Goal: Information Seeking & Learning: Learn about a topic

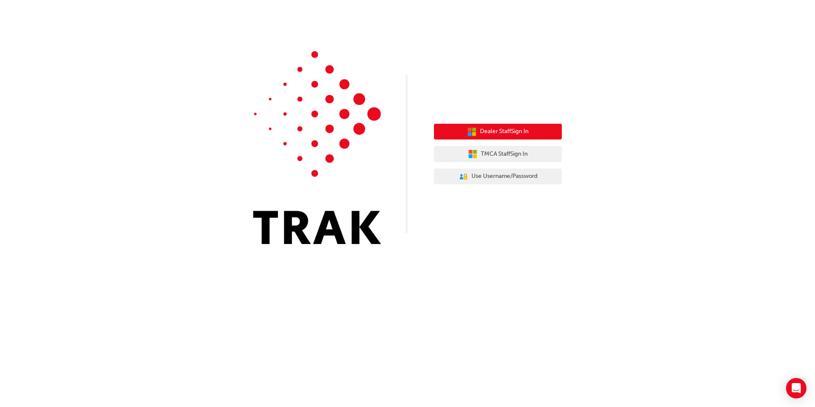
click at [464, 130] on button "Dealer Staff Sign In" at bounding box center [498, 132] width 128 height 16
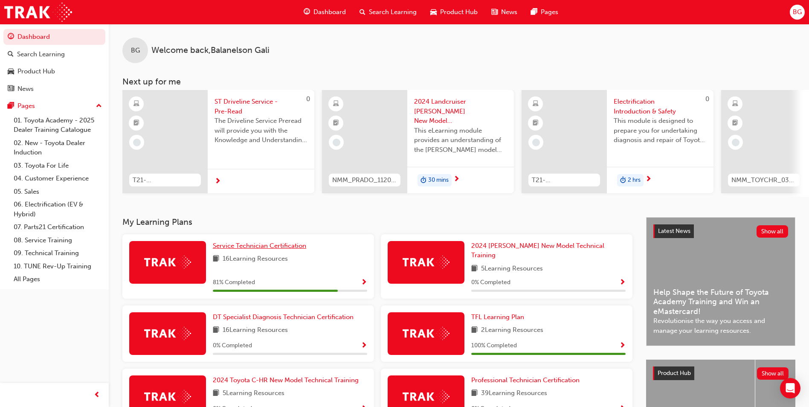
click at [283, 249] on span "Service Technician Certification" at bounding box center [259, 246] width 93 height 8
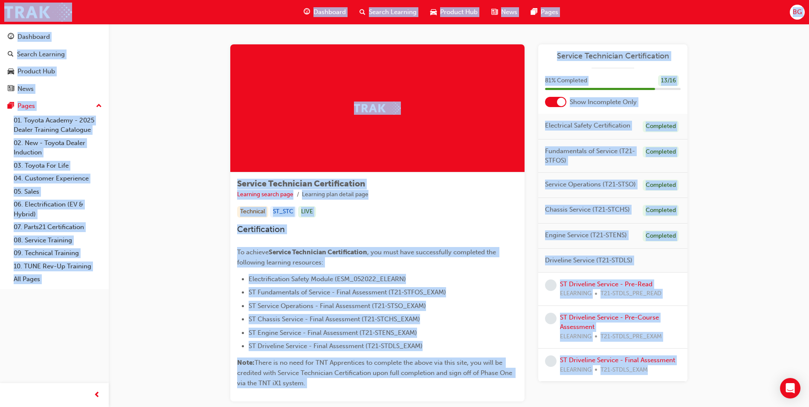
click at [195, 284] on div "Service Technician Certification Learning search page Learning plan detail page…" at bounding box center [459, 233] width 700 height 418
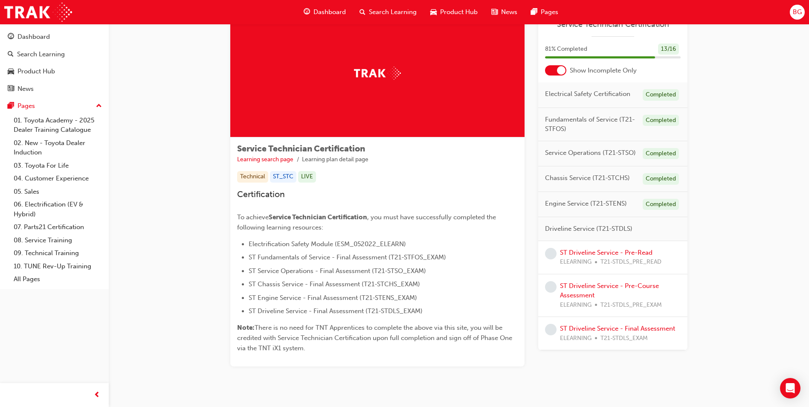
scroll to position [34, 0]
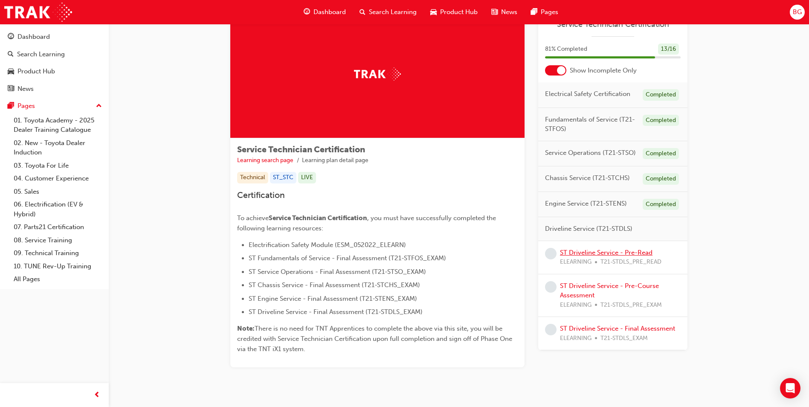
click at [629, 252] on link "ST Driveline Service - Pre-Read" at bounding box center [606, 253] width 93 height 8
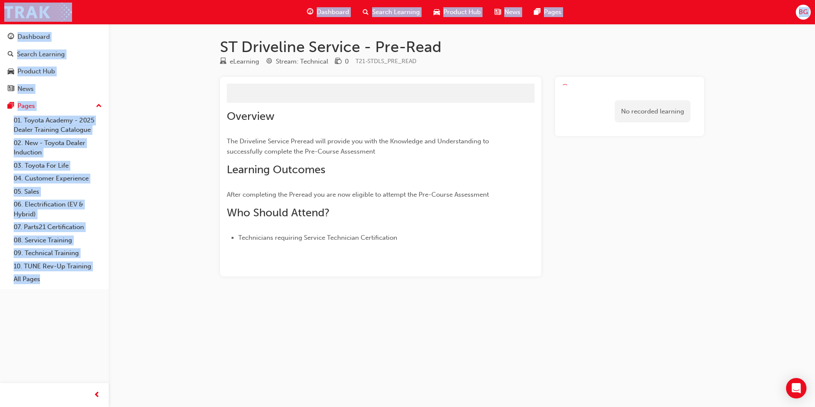
click at [629, 252] on div "No recorded learning" at bounding box center [629, 177] width 149 height 200
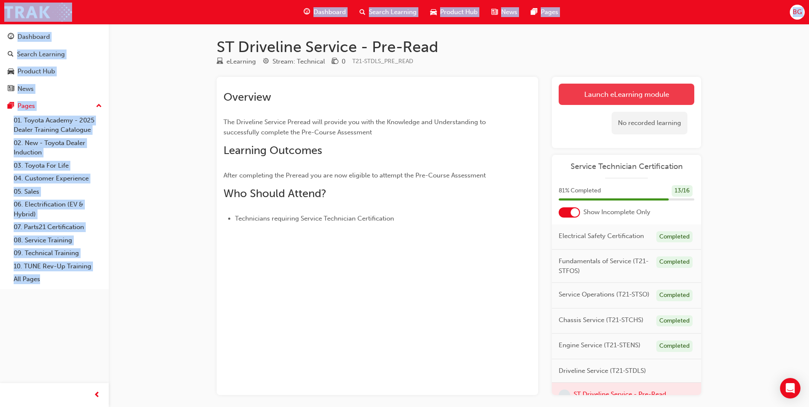
click at [634, 96] on link "Launch eLearning module" at bounding box center [627, 94] width 136 height 21
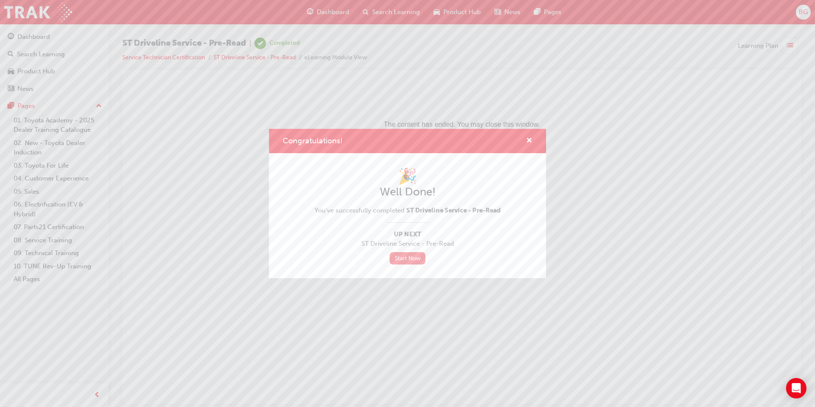
click at [411, 257] on link "Start Now" at bounding box center [408, 258] width 36 height 12
click at [530, 137] on span "cross-icon" at bounding box center [529, 141] width 6 height 8
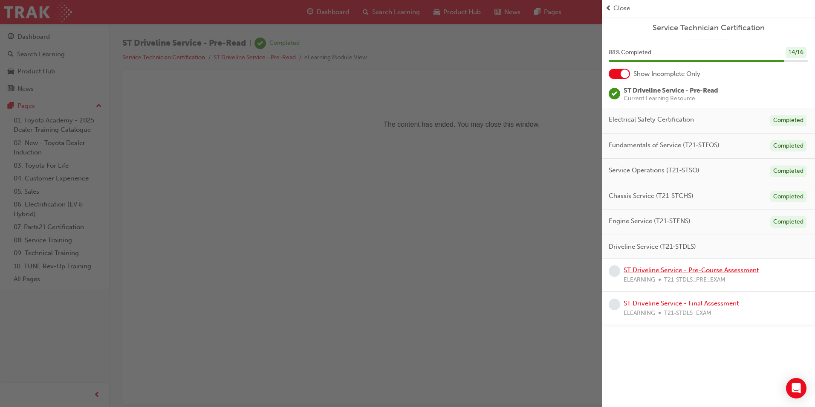
click at [691, 269] on link "ST Driveline Service - Pre-Course Assessment" at bounding box center [691, 270] width 135 height 8
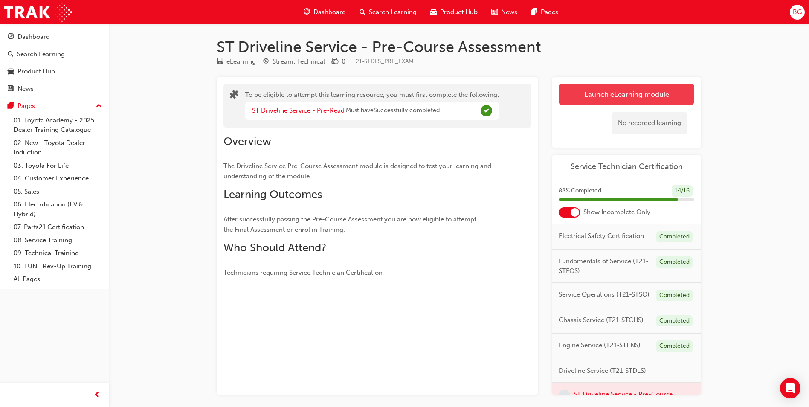
click at [603, 98] on button "Launch eLearning module" at bounding box center [627, 94] width 136 height 21
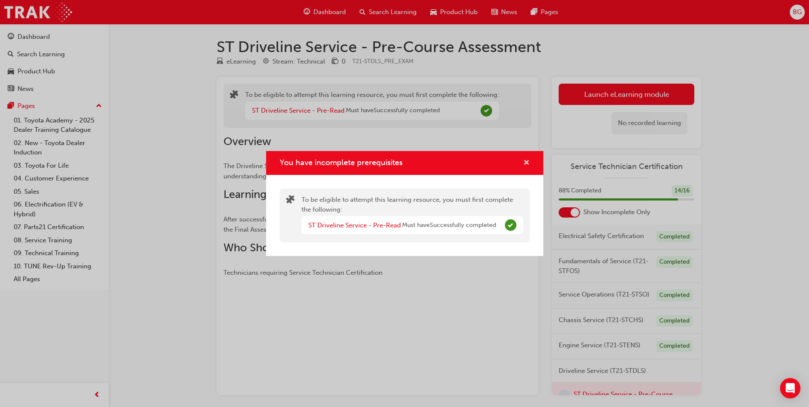
click at [527, 159] on span "cross-icon" at bounding box center [526, 163] width 6 height 8
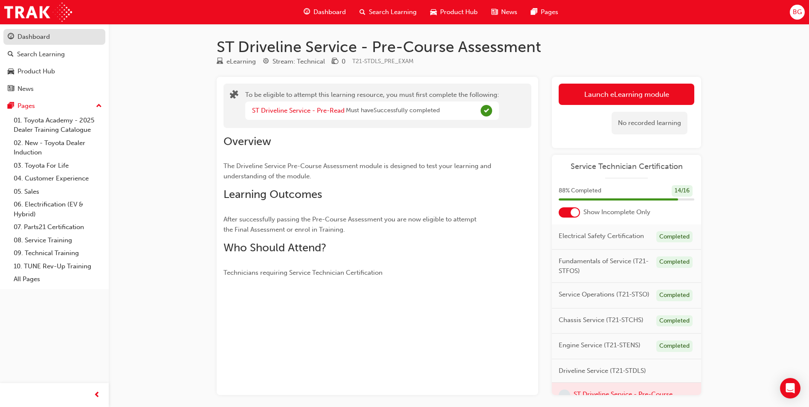
click at [54, 35] on div "Dashboard" at bounding box center [54, 37] width 93 height 11
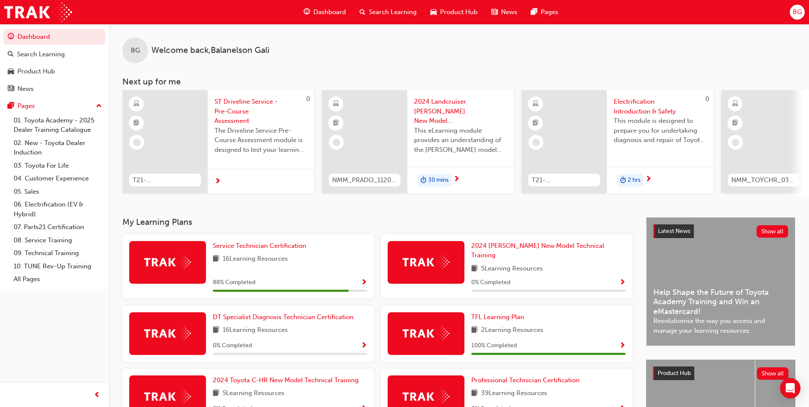
click at [365, 279] on span "Show Progress" at bounding box center [364, 283] width 6 height 8
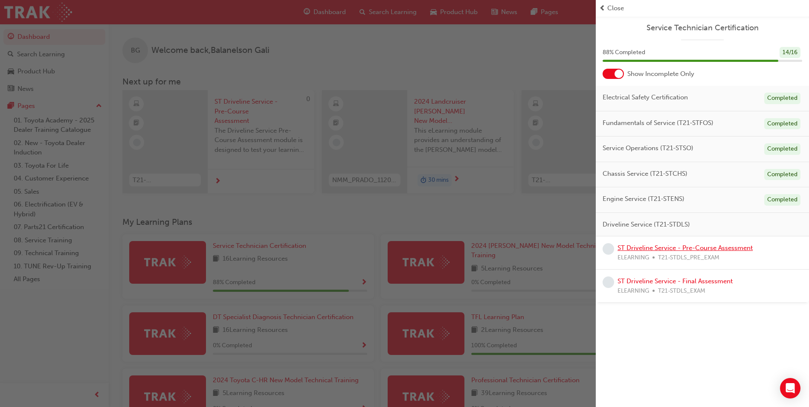
click at [625, 248] on link "ST Driveline Service - Pre-Course Assessment" at bounding box center [684, 248] width 135 height 8
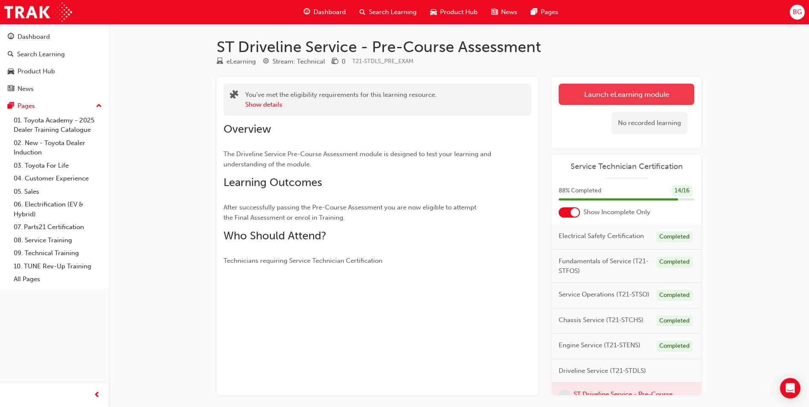
click at [611, 97] on button "Launch eLearning module" at bounding box center [627, 94] width 136 height 21
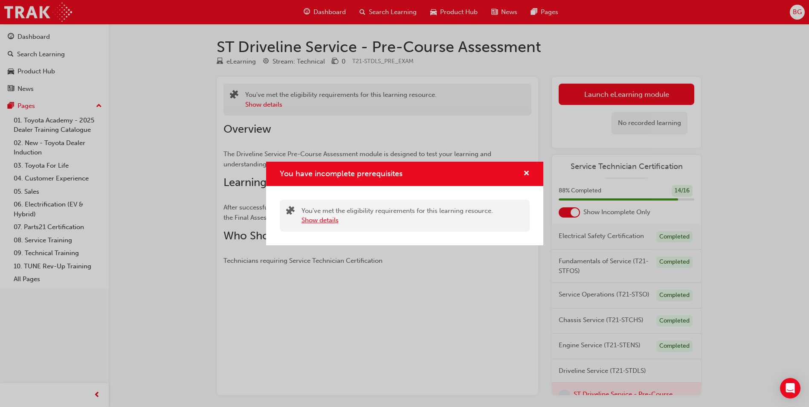
click at [320, 219] on button "Show details" at bounding box center [319, 220] width 37 height 10
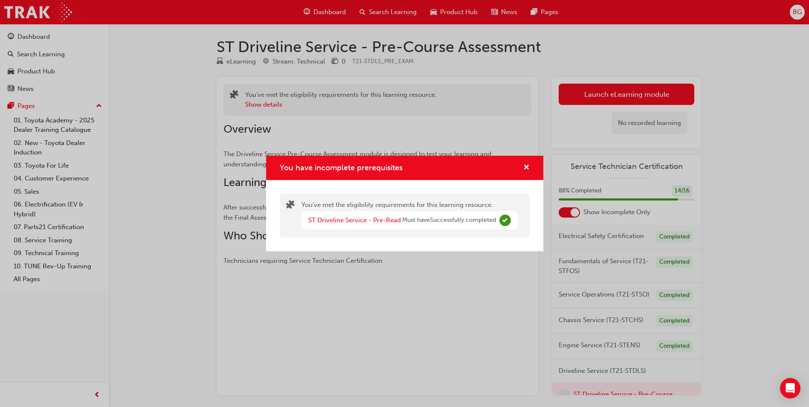
click at [604, 91] on div "You have incomplete prerequisites You've met the eligibility requirements for t…" at bounding box center [404, 203] width 809 height 407
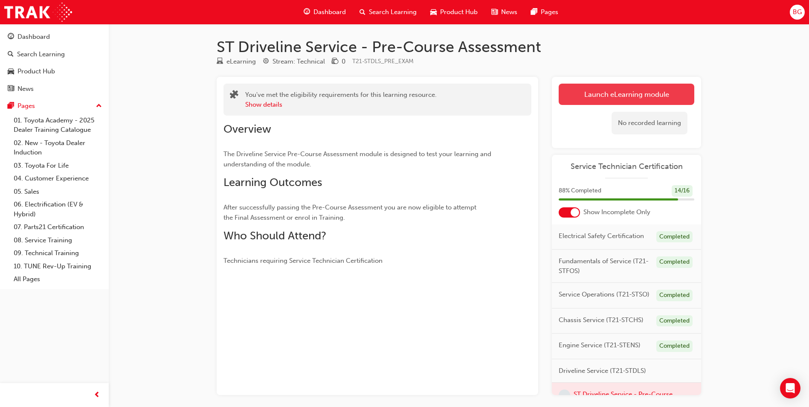
click at [603, 95] on button "Launch eLearning module" at bounding box center [627, 94] width 136 height 21
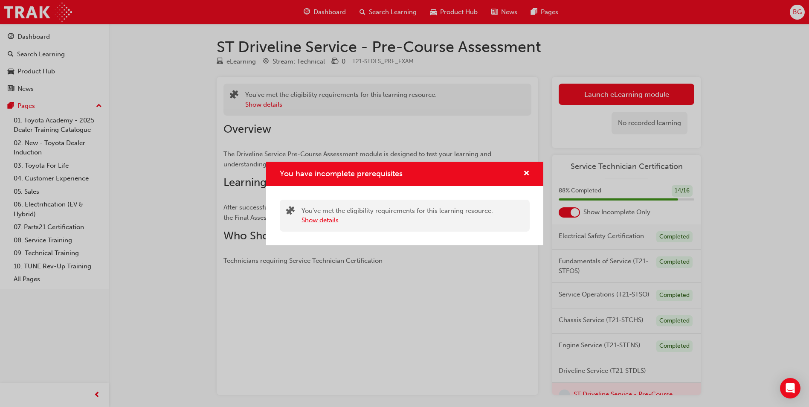
click at [327, 222] on button "Show details" at bounding box center [319, 220] width 37 height 10
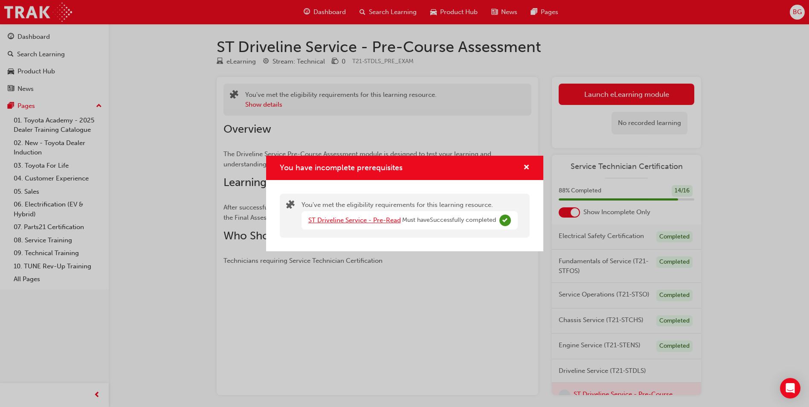
click at [337, 222] on link "ST Driveline Service - Pre-Read" at bounding box center [354, 220] width 93 height 8
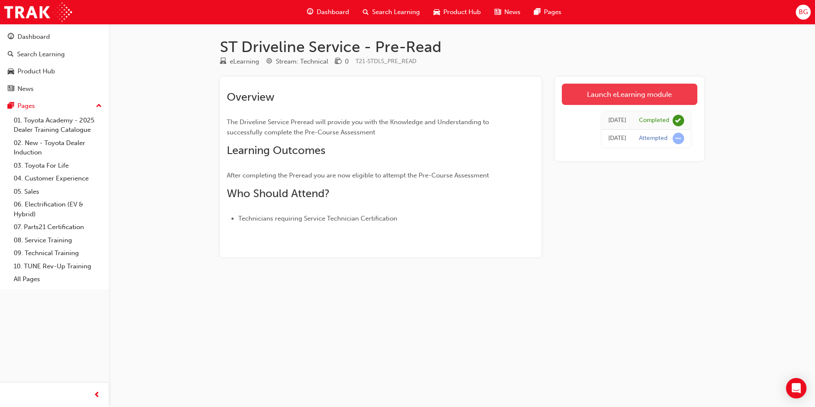
click at [629, 95] on link "Launch eLearning module" at bounding box center [630, 94] width 136 height 21
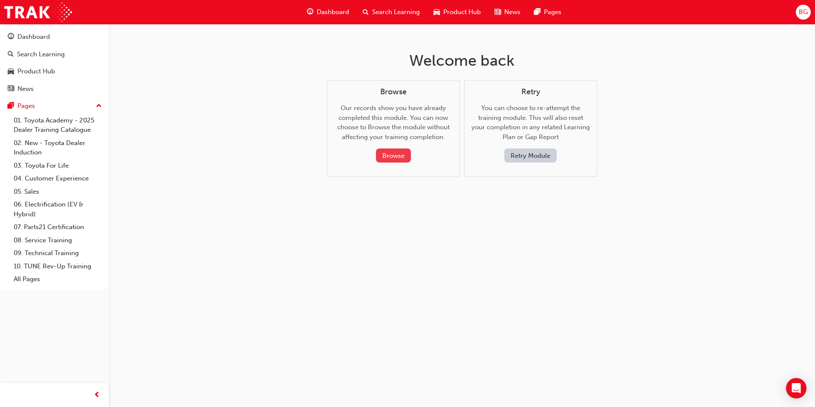
click at [382, 153] on button "Browse" at bounding box center [393, 155] width 35 height 14
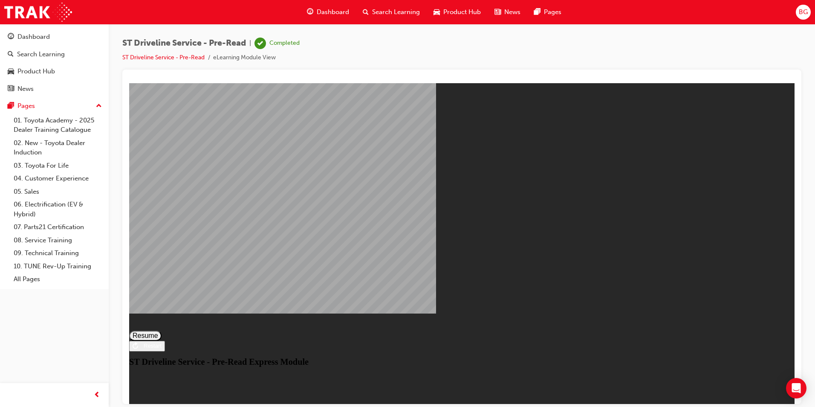
click at [138, 348] on icon "Restart" at bounding box center [136, 345] width 6 height 7
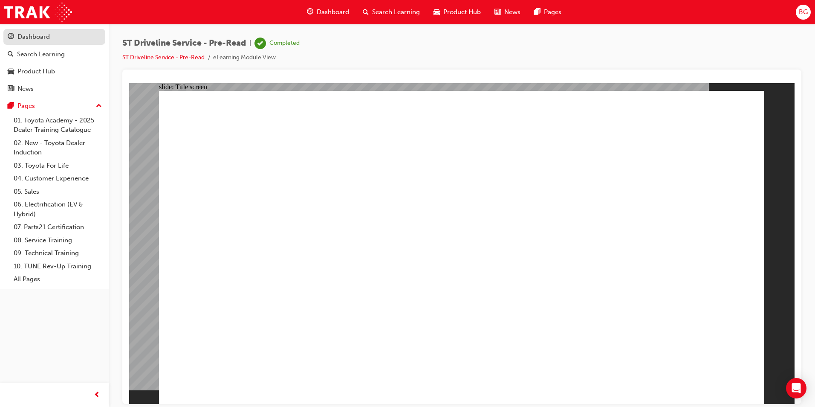
click at [58, 39] on div "Dashboard" at bounding box center [54, 37] width 93 height 11
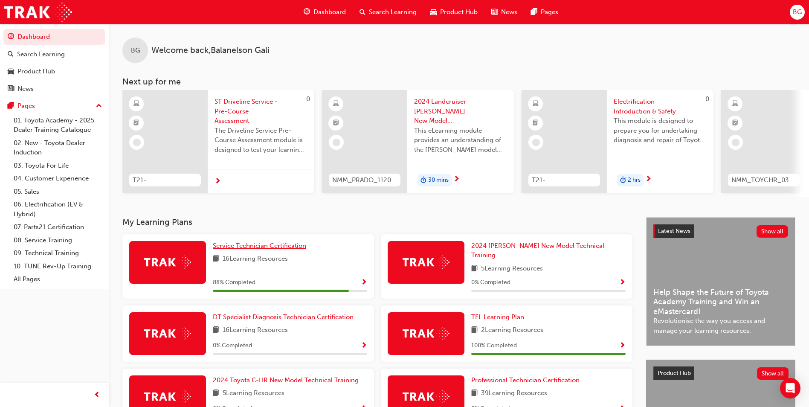
click at [305, 249] on span "Service Technician Certification" at bounding box center [259, 246] width 93 height 8
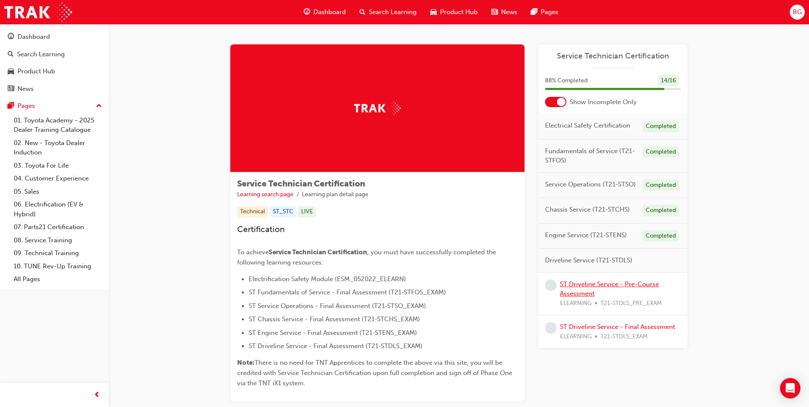
click at [566, 293] on link "ST Driveline Service - Pre-Course Assessment" at bounding box center [609, 288] width 99 height 17
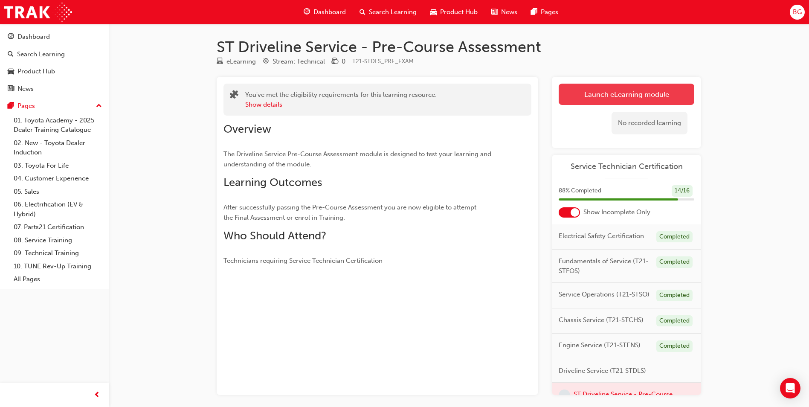
click at [631, 90] on link "Launch eLearning module" at bounding box center [627, 94] width 136 height 21
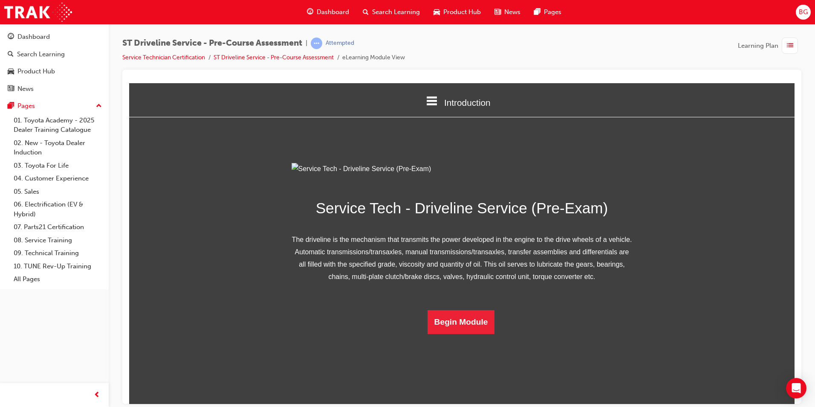
scroll to position [24, 0]
click at [439, 333] on button "Begin Module" at bounding box center [461, 322] width 67 height 24
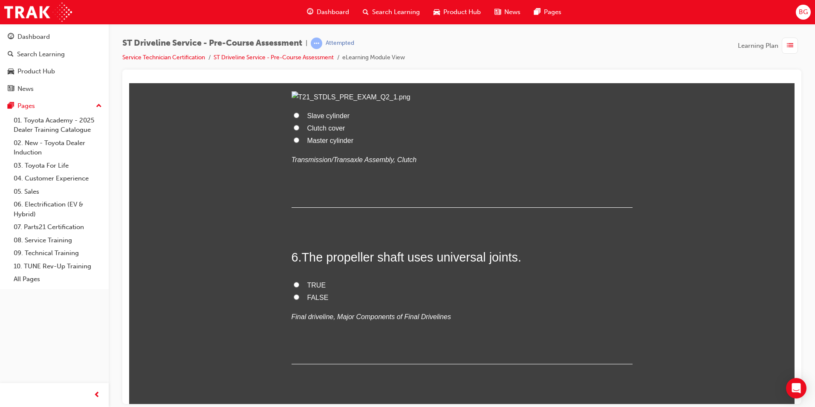
scroll to position [853, 0]
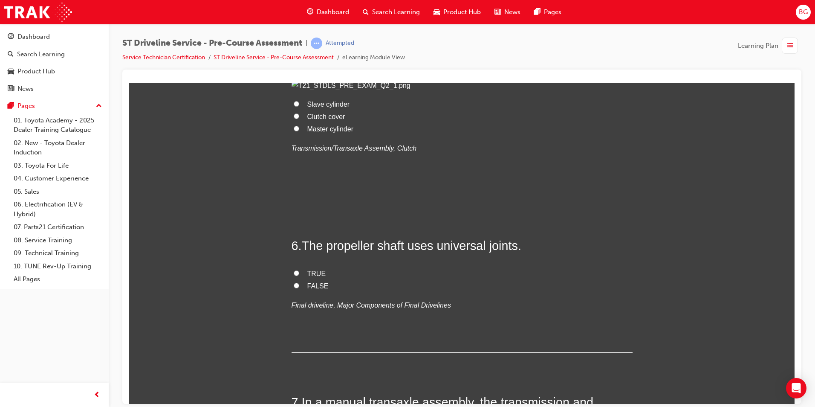
click at [294, 135] on label "Master cylinder" at bounding box center [462, 129] width 341 height 12
click at [294, 131] on input "Master cylinder" at bounding box center [297, 128] width 6 height 6
radio input "true"
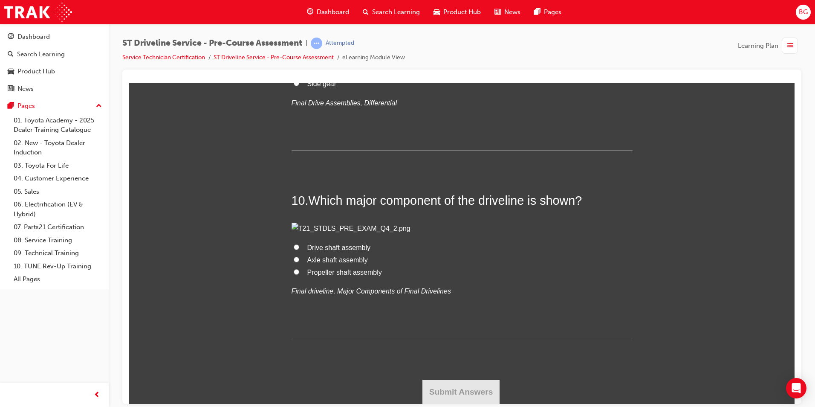
scroll to position [1876, 0]
click at [294, 74] on input "Ring gear" at bounding box center [297, 71] width 6 height 6
radio input "true"
click at [294, 249] on input "Drive shaft assembly" at bounding box center [297, 247] width 6 height 6
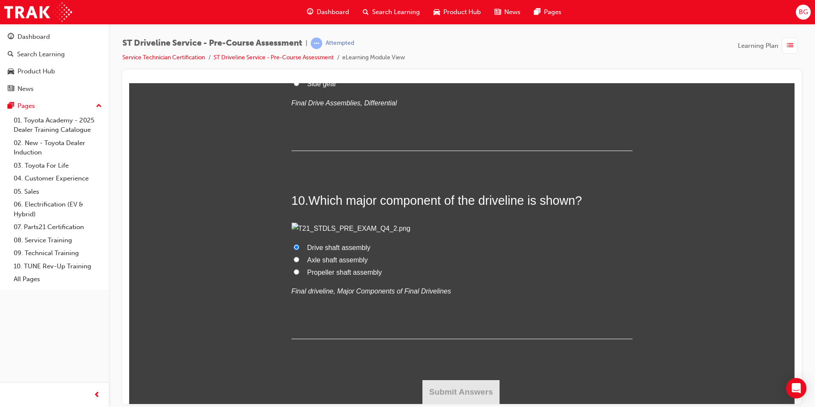
radio input "true"
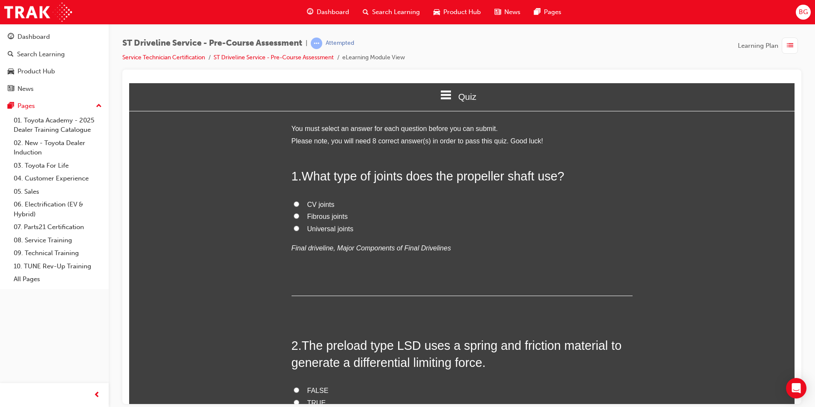
scroll to position [0, 0]
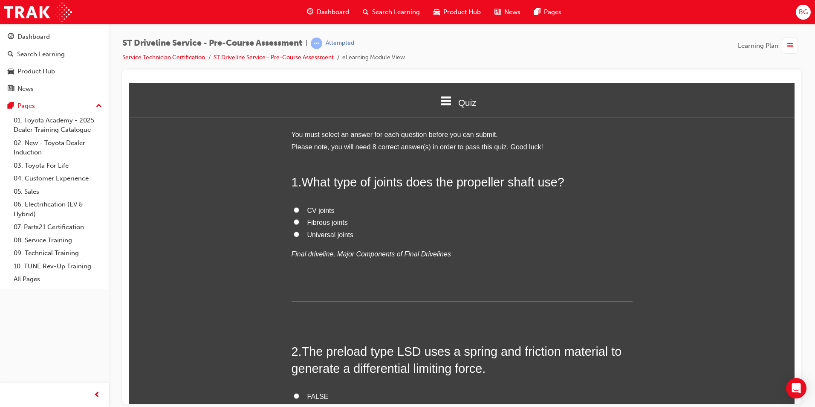
click at [292, 211] on label "CV joints" at bounding box center [462, 210] width 341 height 12
click at [294, 211] on input "CV joints" at bounding box center [297, 210] width 6 height 6
radio input "true"
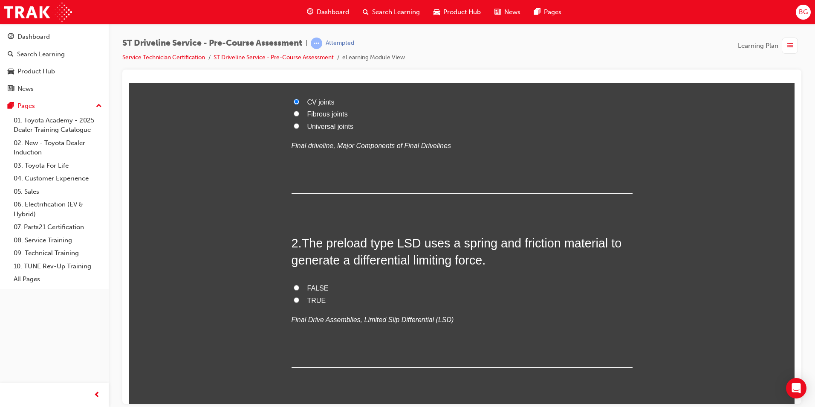
scroll to position [128, 0]
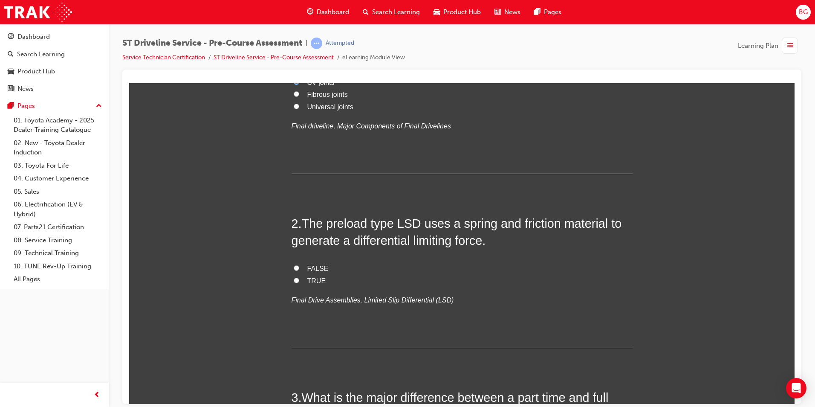
click at [294, 277] on input "TRUE" at bounding box center [297, 280] width 6 height 6
radio input "true"
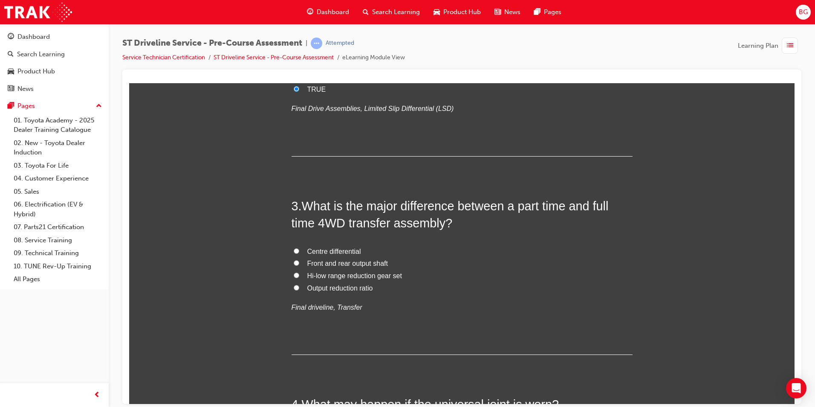
scroll to position [341, 0]
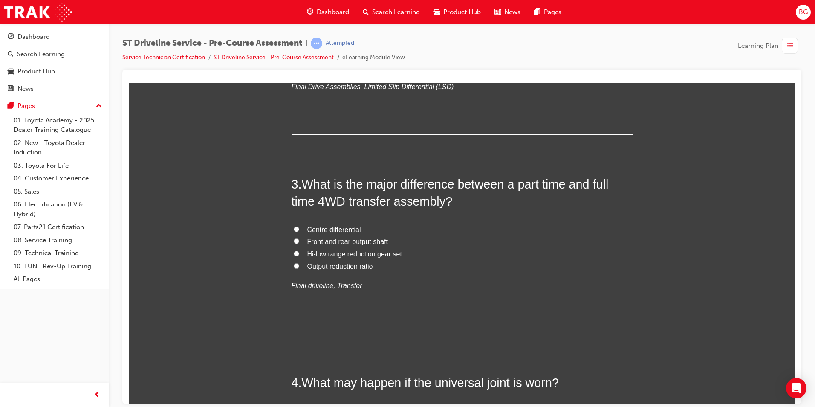
click at [294, 227] on input "Centre differential" at bounding box center [297, 229] width 6 height 6
radio input "true"
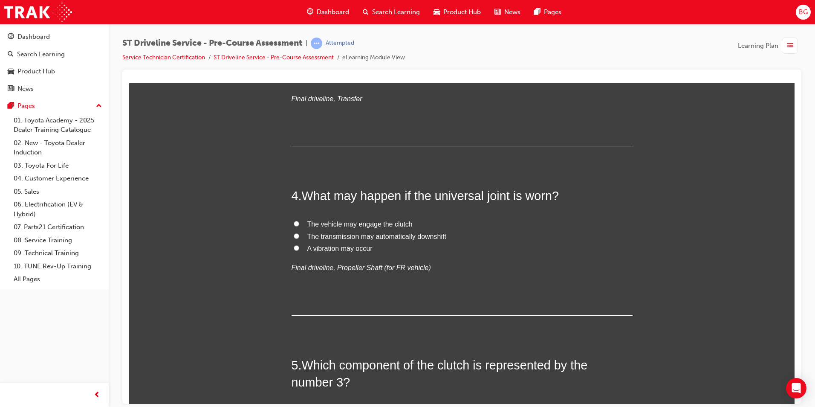
scroll to position [554, 0]
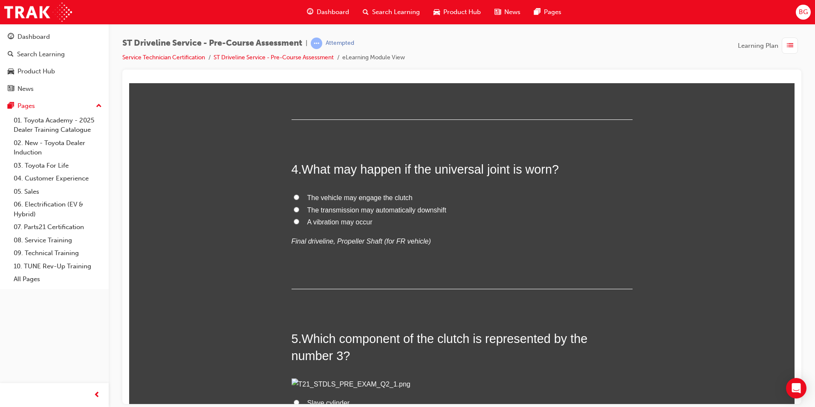
click at [294, 223] on input "A vibration may occur" at bounding box center [297, 221] width 6 height 6
radio input "true"
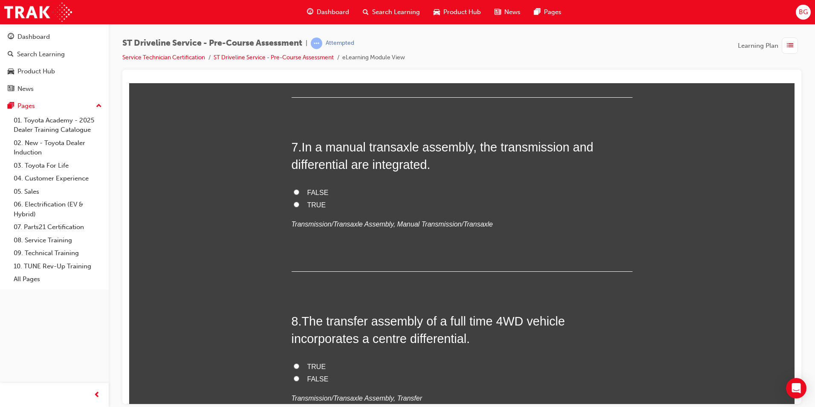
scroll to position [1109, 0]
click at [294, 20] on input "TRUE" at bounding box center [297, 17] width 6 height 6
radio input "true"
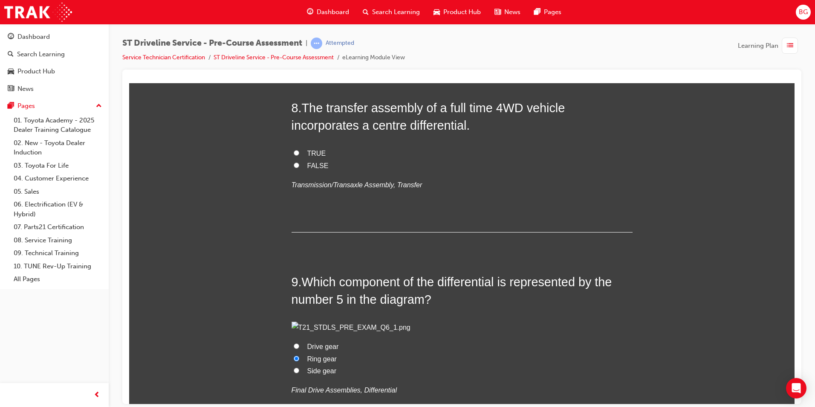
scroll to position [1322, 0]
radio input "true"
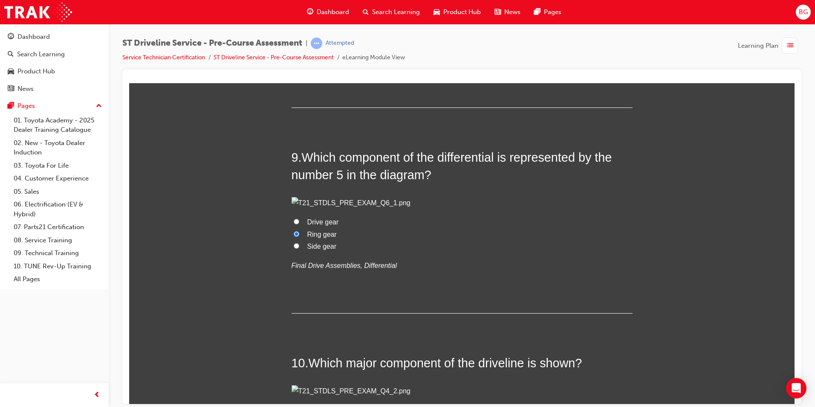
scroll to position [1450, 0]
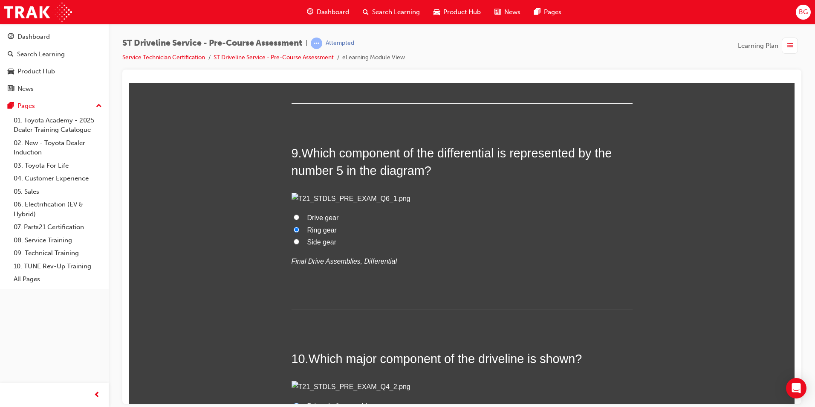
click at [295, 26] on input "TRUE" at bounding box center [297, 24] width 6 height 6
radio input "true"
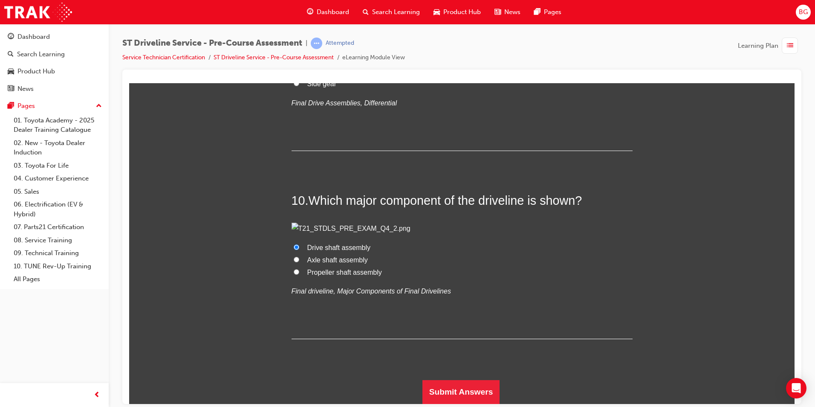
scroll to position [2364, 0]
click at [464, 385] on button "Submit Answers" at bounding box center [462, 392] width 78 height 24
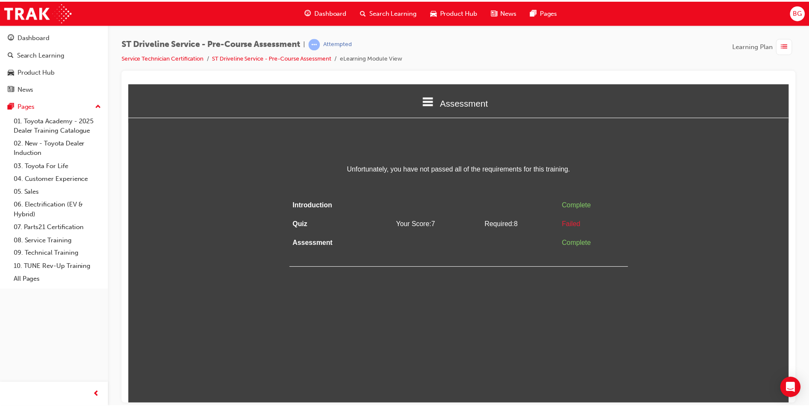
scroll to position [0, 0]
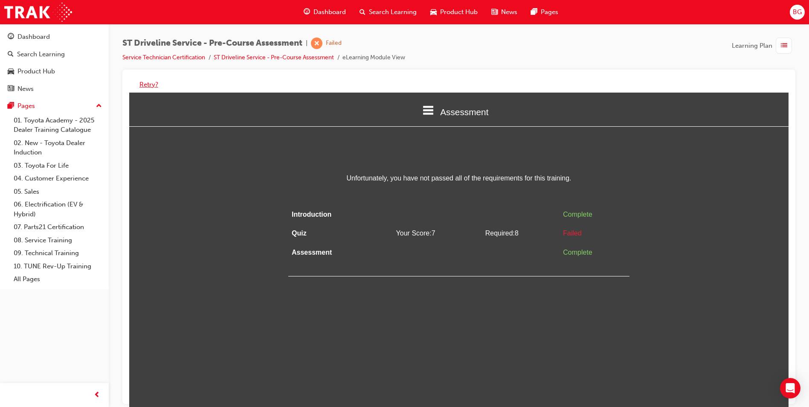
click at [151, 83] on button "Retry?" at bounding box center [148, 85] width 19 height 10
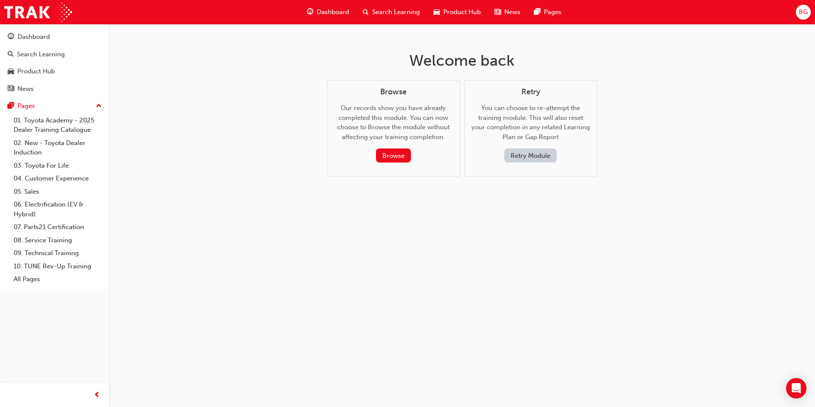
click at [512, 152] on button "Retry Module" at bounding box center [530, 155] width 52 height 14
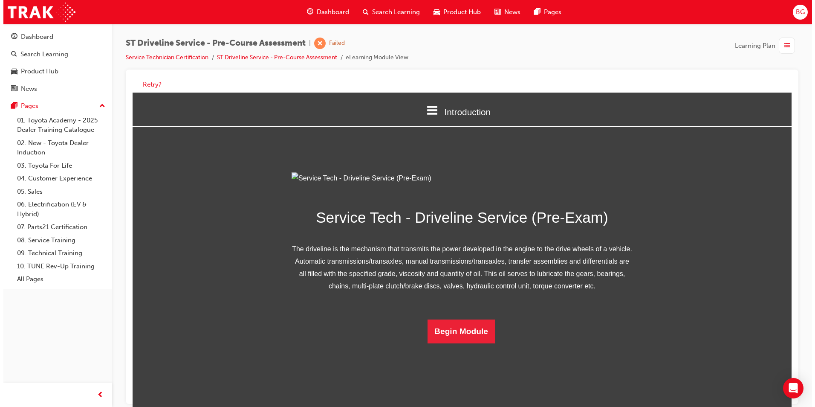
scroll to position [24, 0]
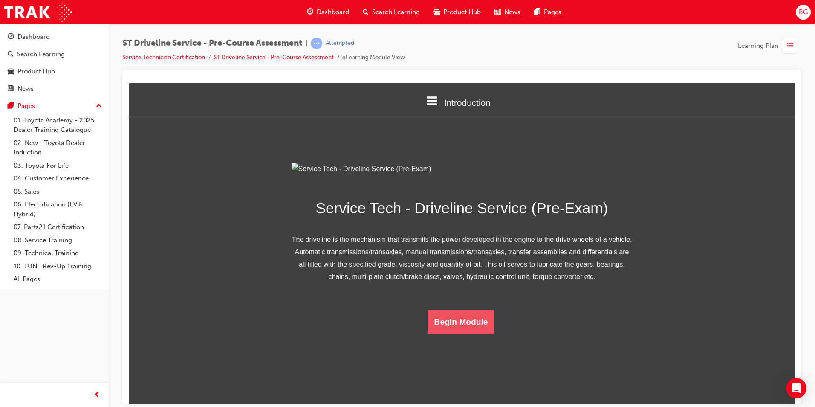
click at [460, 333] on button "Begin Module" at bounding box center [461, 322] width 67 height 24
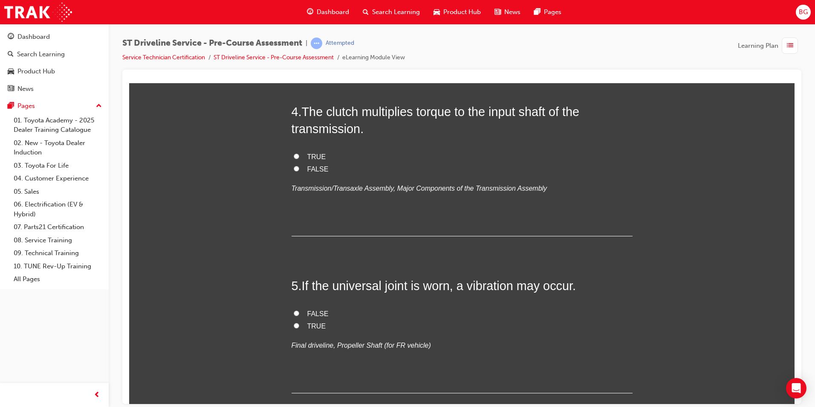
scroll to position [640, 0]
click at [294, 322] on input "TRUE" at bounding box center [297, 325] width 6 height 6
radio input "true"
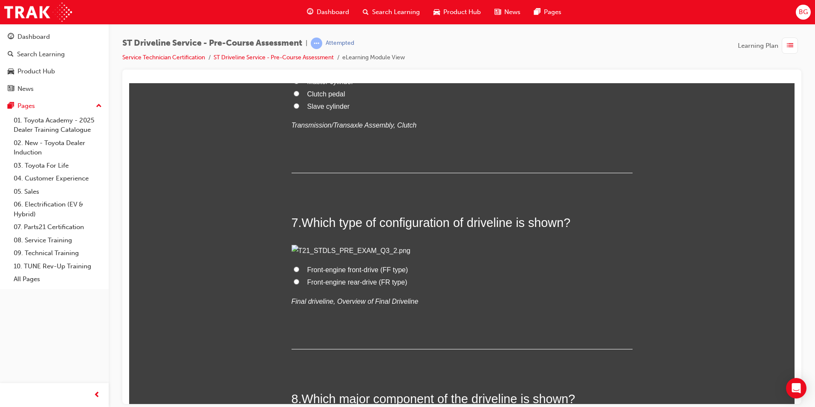
scroll to position [1066, 0]
click at [295, 94] on input "Clutch pedal" at bounding box center [297, 92] width 6 height 6
radio input "true"
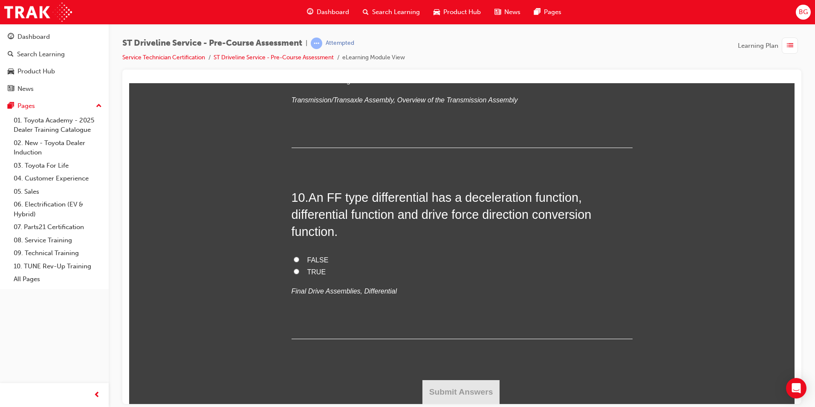
scroll to position [1706, 0]
radio input "true"
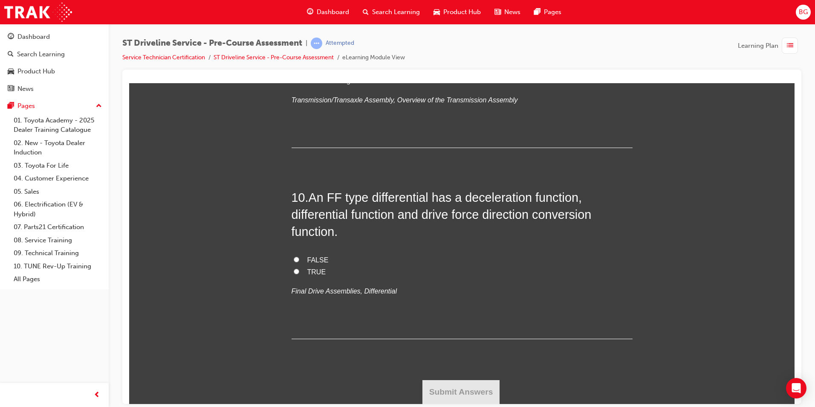
radio input "true"
click at [295, 274] on input "TRUE" at bounding box center [297, 271] width 6 height 6
radio input "true"
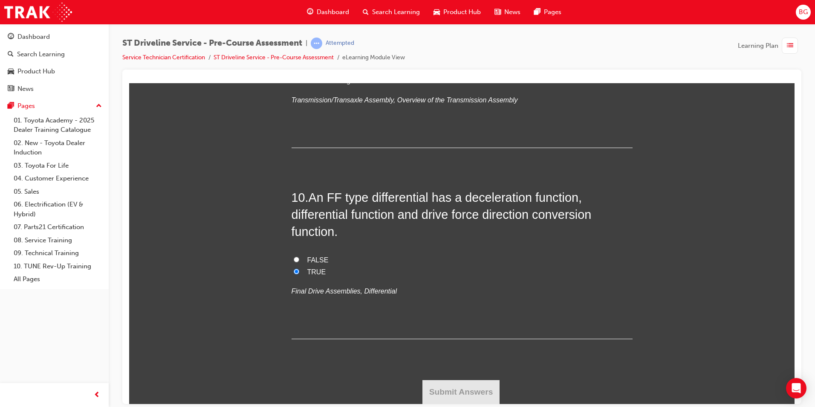
scroll to position [2473, 0]
click at [294, 70] on input "When coasting" at bounding box center [297, 68] width 6 height 6
radio input "true"
click at [296, 50] on label "When climbing a hill" at bounding box center [462, 44] width 341 height 12
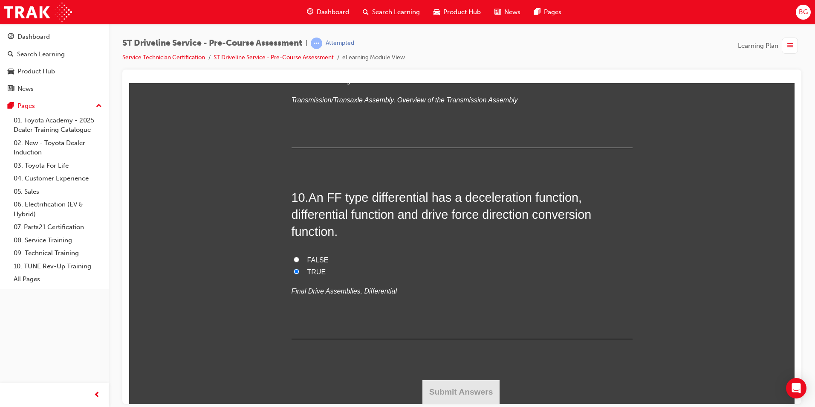
click at [296, 46] on input "When climbing a hill" at bounding box center [297, 44] width 6 height 6
radio input "true"
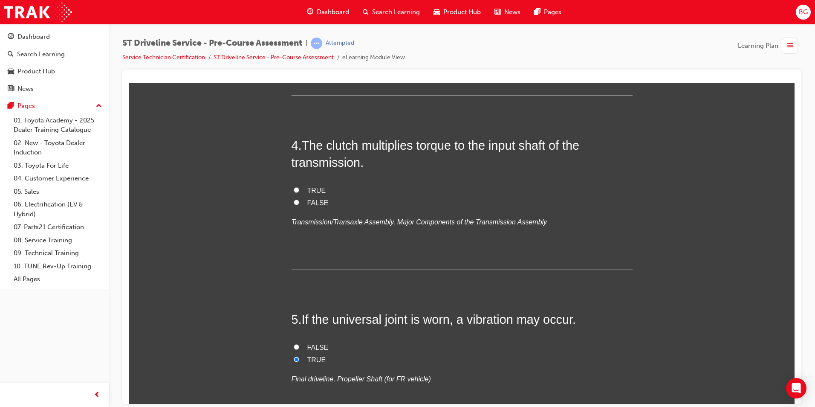
scroll to position [597, 0]
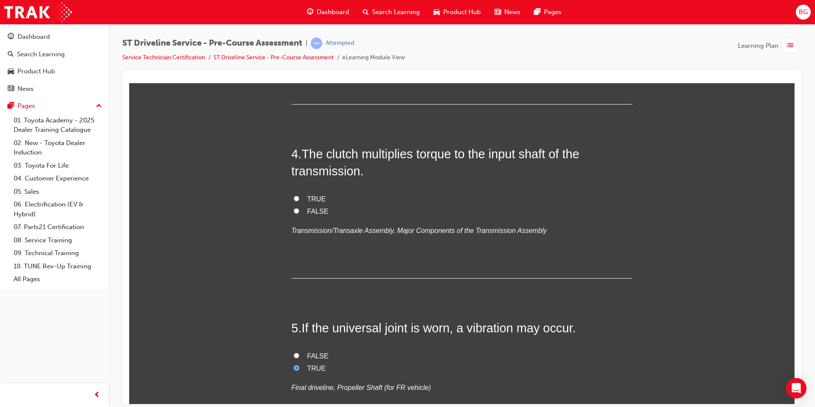
click at [298, 197] on label "TRUE" at bounding box center [462, 199] width 341 height 12
click at [298, 197] on input "TRUE" at bounding box center [297, 198] width 6 height 6
radio input "true"
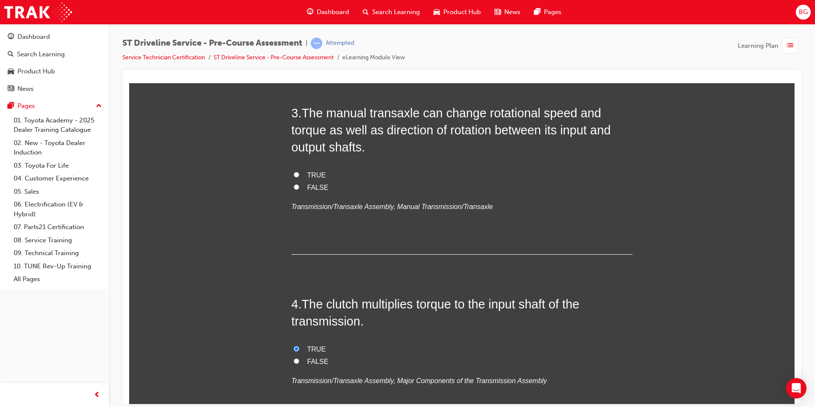
scroll to position [426, 0]
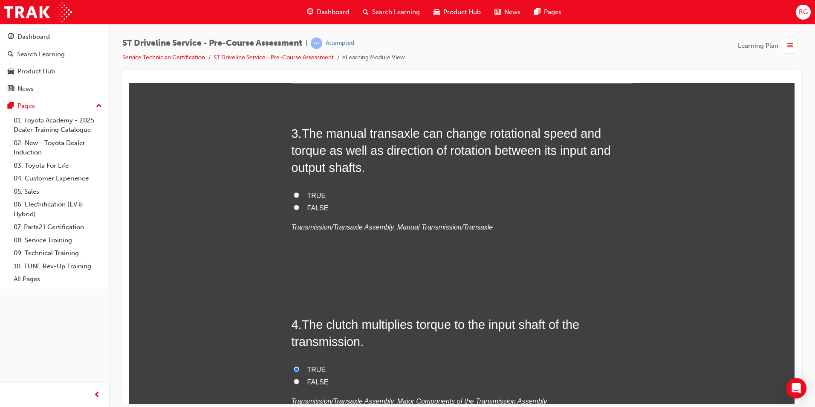
click at [294, 195] on input "TRUE" at bounding box center [297, 195] width 6 height 6
radio input "true"
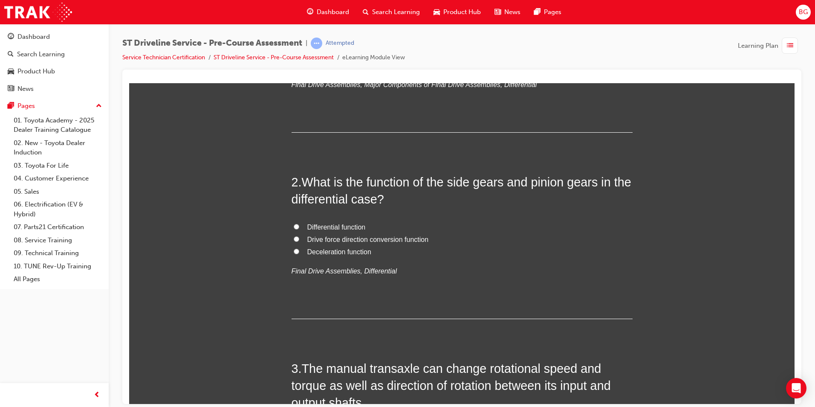
scroll to position [171, 0]
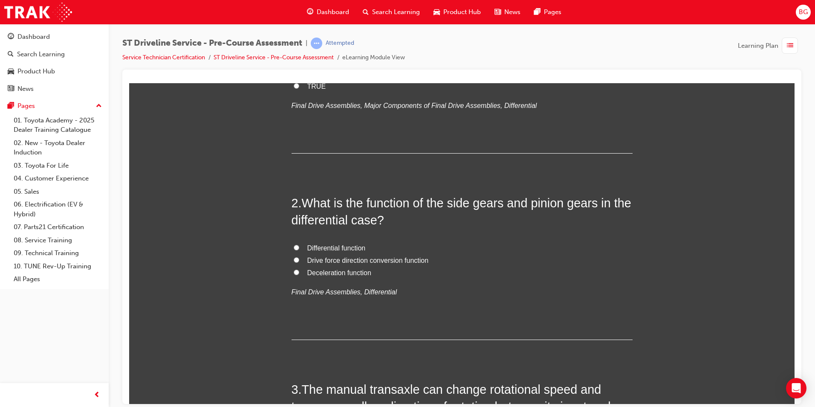
click at [292, 243] on label "Differential function" at bounding box center [462, 248] width 341 height 12
click at [294, 244] on input "Differential function" at bounding box center [297, 247] width 6 height 6
radio input "true"
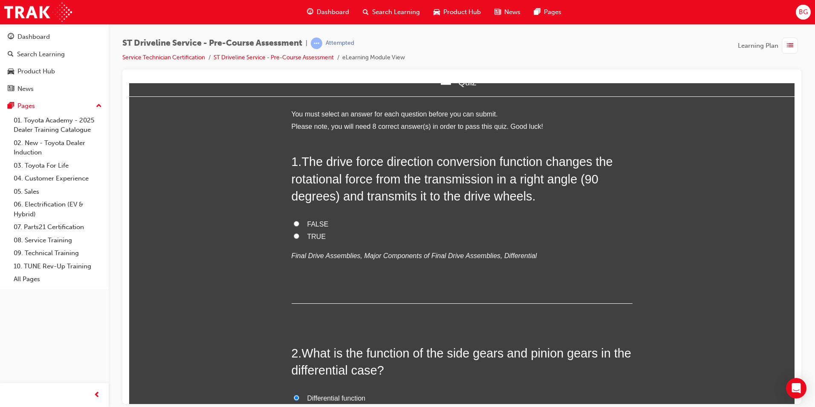
scroll to position [0, 0]
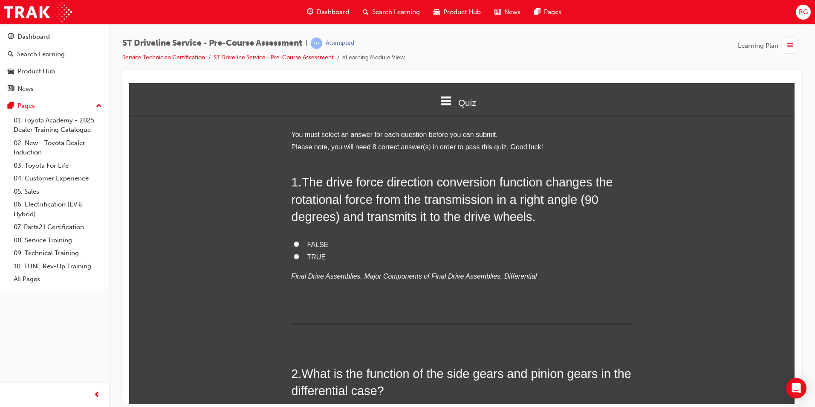
click at [298, 243] on label "FALSE" at bounding box center [462, 244] width 341 height 12
click at [298, 243] on input "FALSE" at bounding box center [297, 244] width 6 height 6
radio input "true"
click at [294, 256] on input "TRUE" at bounding box center [297, 256] width 6 height 6
radio input "true"
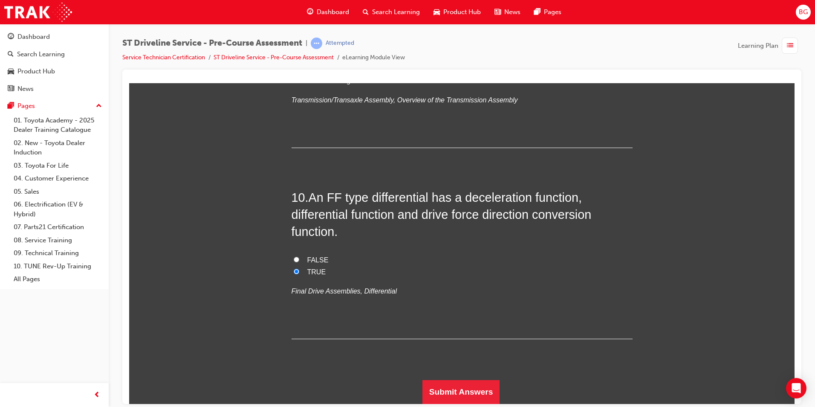
scroll to position [2652, 0]
click at [464, 385] on button "Submit Answers" at bounding box center [462, 392] width 78 height 24
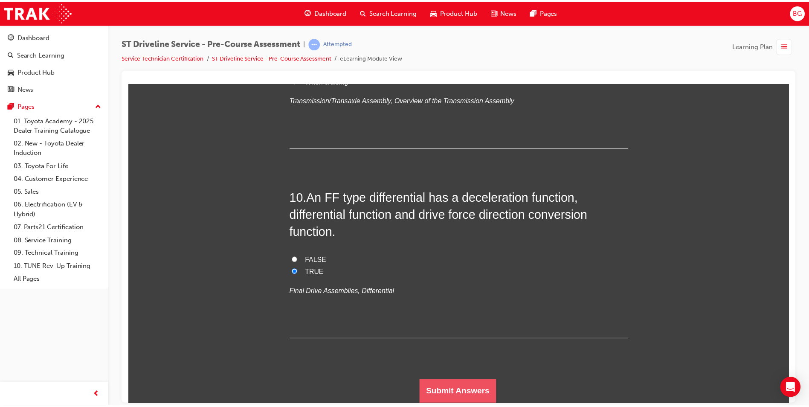
scroll to position [0, 0]
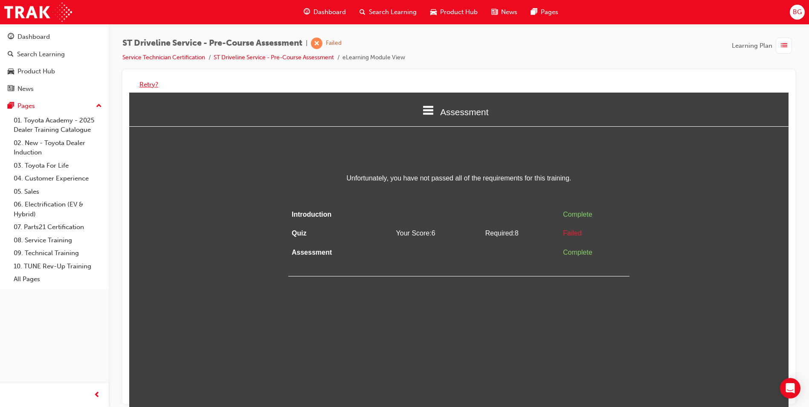
click at [148, 82] on button "Retry?" at bounding box center [148, 85] width 19 height 10
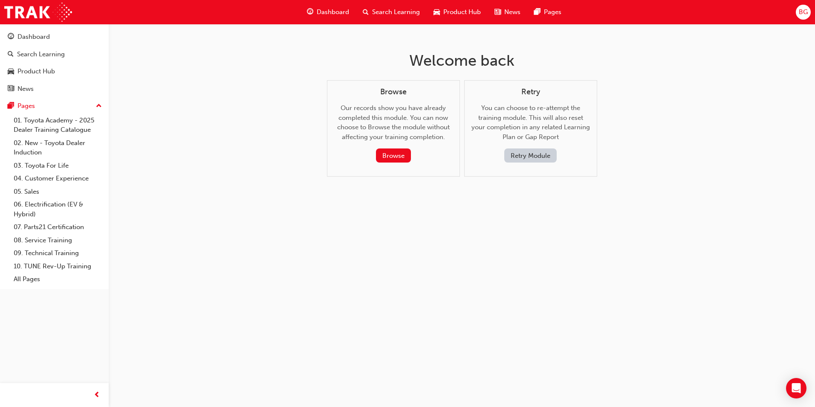
click at [513, 156] on button "Retry Module" at bounding box center [530, 155] width 52 height 14
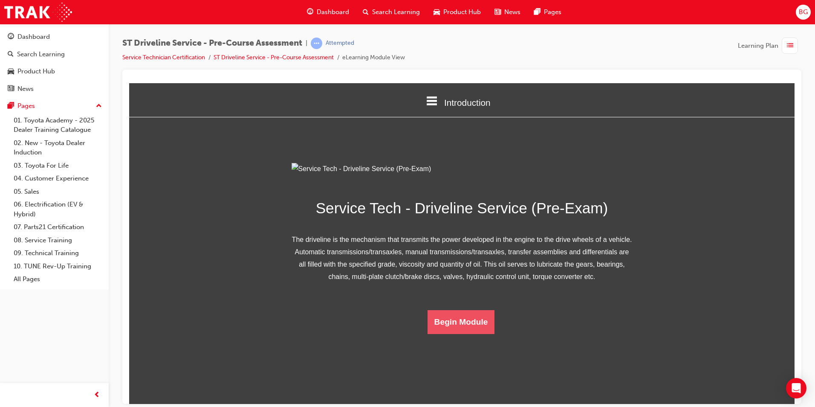
click at [453, 333] on button "Begin Module" at bounding box center [461, 322] width 67 height 24
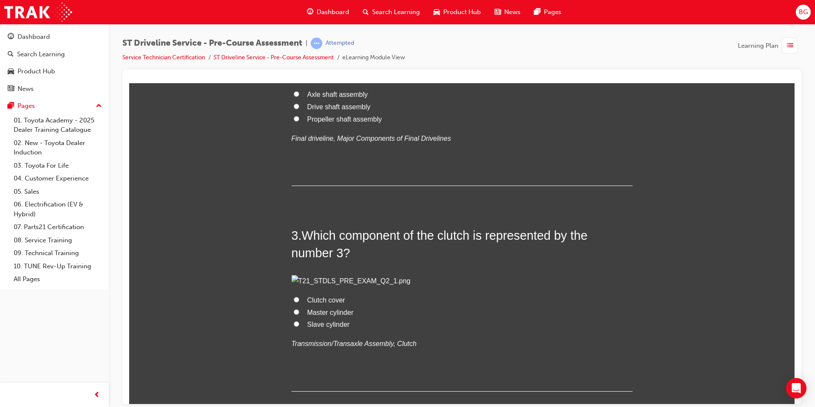
scroll to position [341, 0]
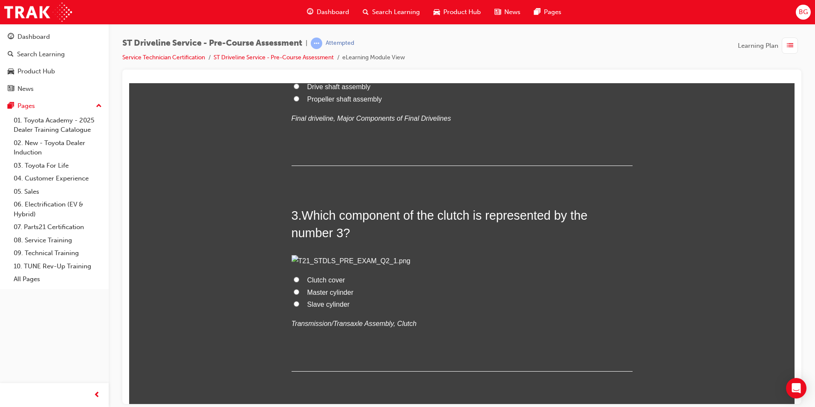
click at [295, 101] on input "Propeller shaft assembly" at bounding box center [297, 99] width 6 height 6
radio input "true"
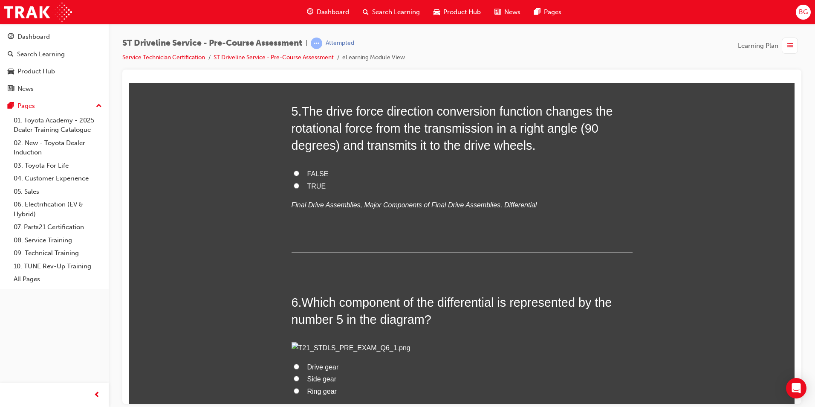
scroll to position [810, 0]
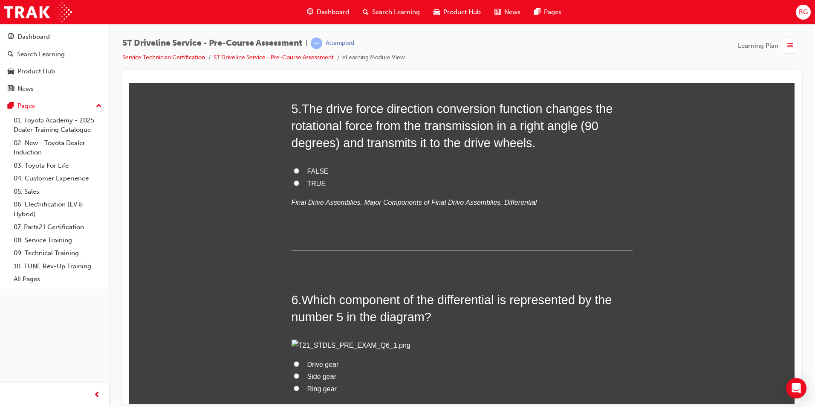
radio input "true"
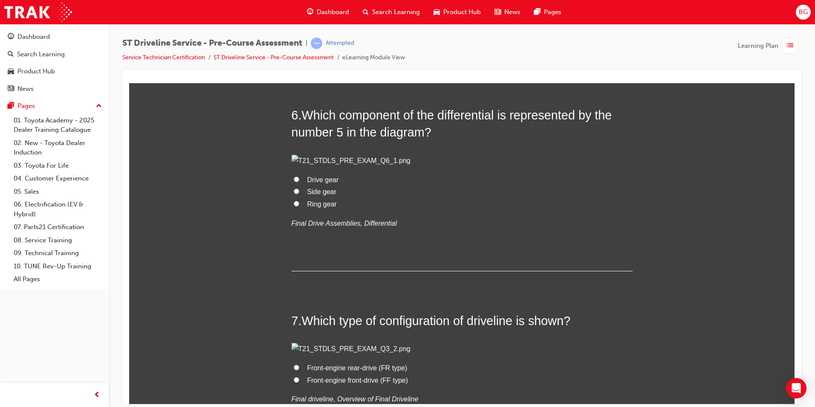
scroll to position [981, 0]
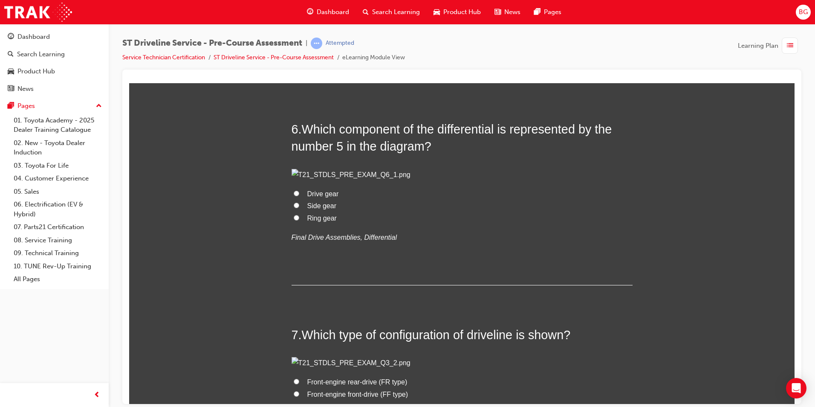
radio input "true"
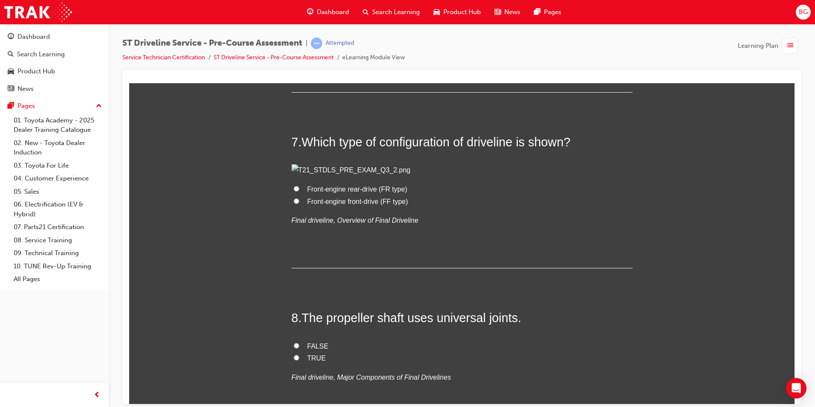
scroll to position [1194, 0]
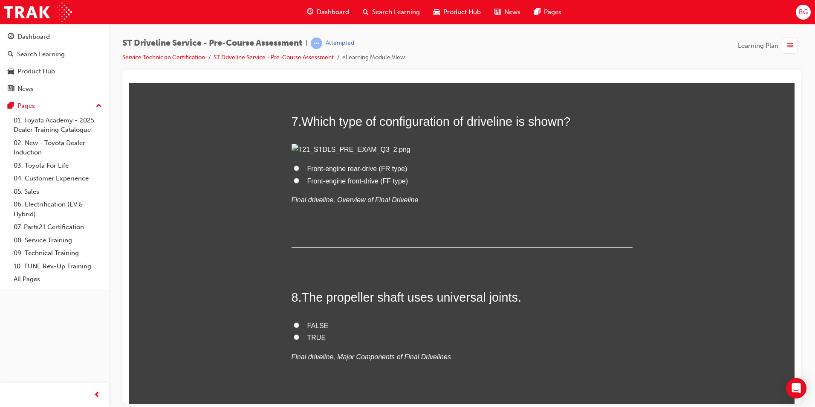
radio input "true"
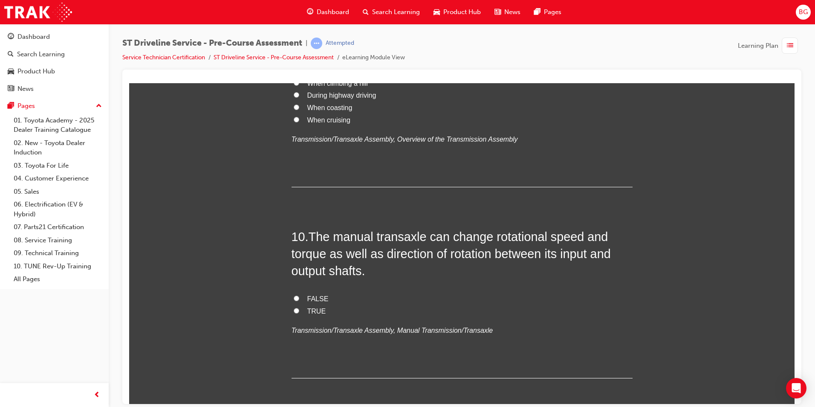
scroll to position [1620, 0]
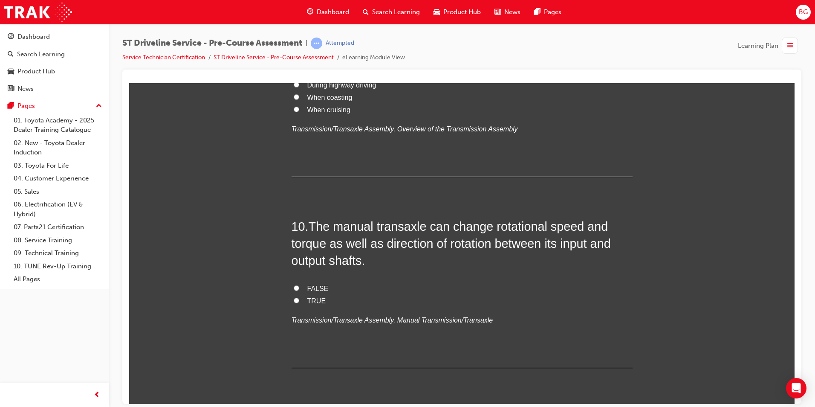
radio input "true"
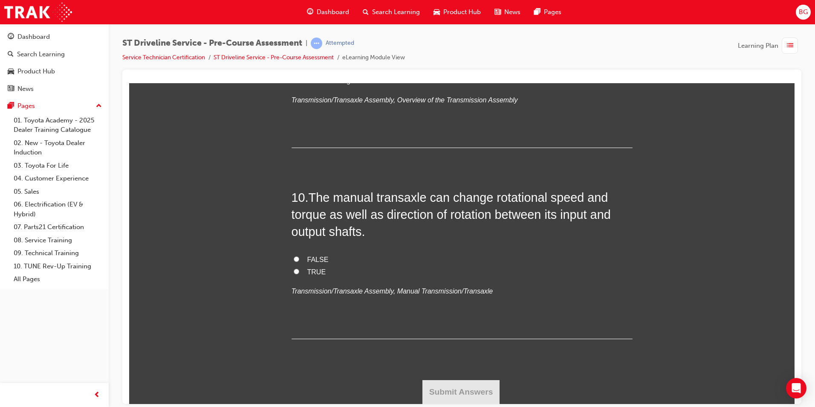
scroll to position [2345, 0]
radio input "true"
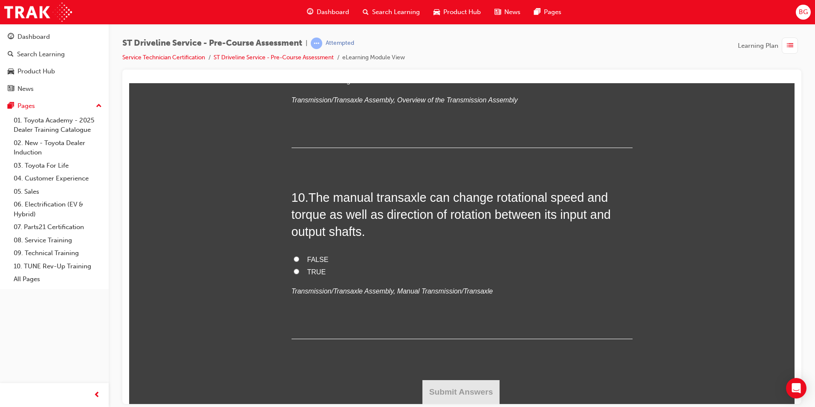
radio input "true"
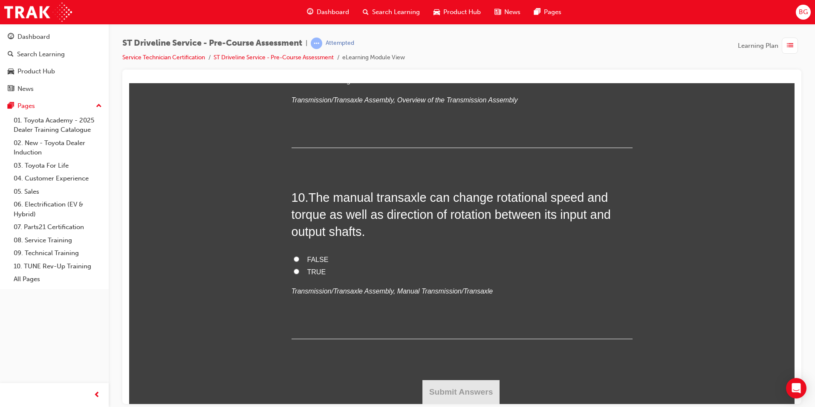
scroll to position [2857, 0]
click at [294, 274] on input "TRUE" at bounding box center [297, 271] width 6 height 6
radio input "true"
click at [294, 58] on input "During highway driving" at bounding box center [297, 55] width 6 height 6
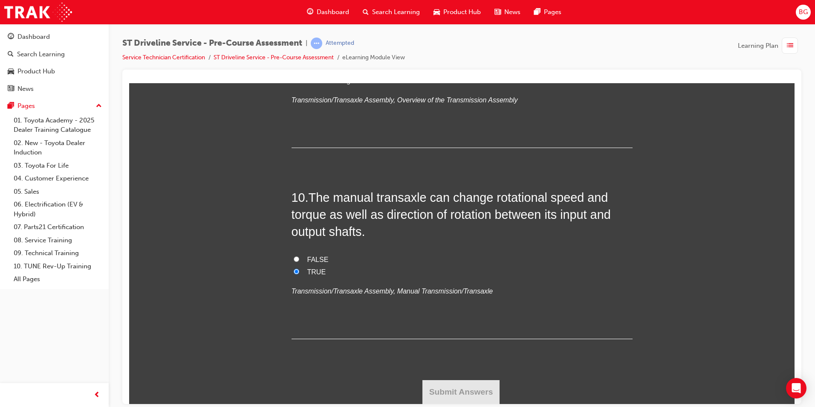
radio input "true"
click at [292, 75] on label "When coasting" at bounding box center [462, 68] width 341 height 12
click at [294, 70] on input "When coasting" at bounding box center [297, 68] width 6 height 6
radio input "true"
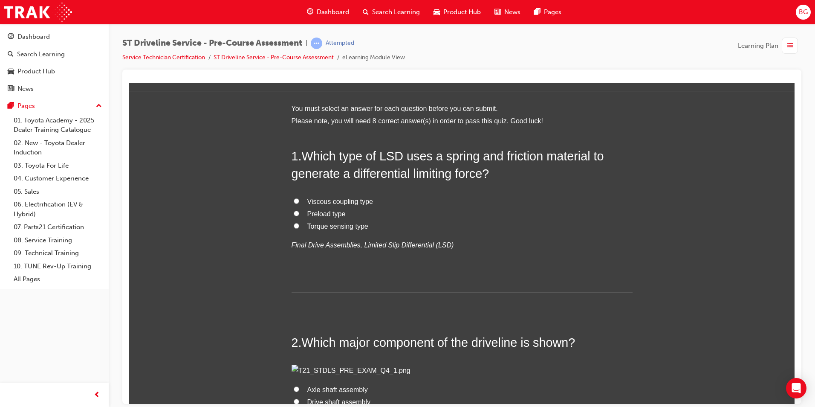
scroll to position [0, 0]
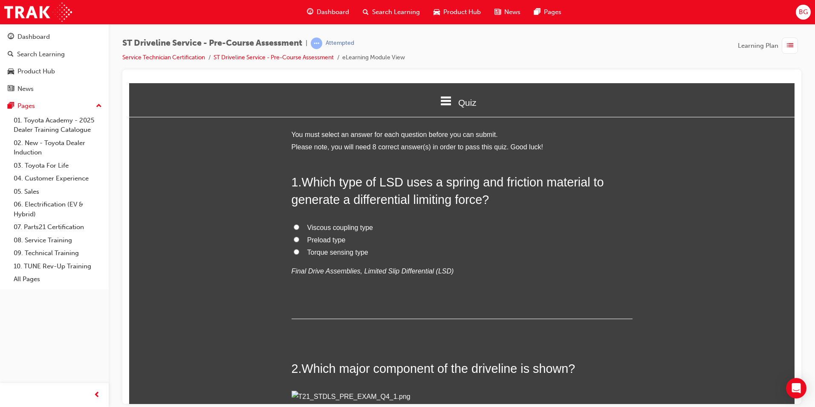
click at [292, 254] on label "Torque sensing type" at bounding box center [462, 252] width 341 height 12
click at [294, 254] on input "Torque sensing type" at bounding box center [297, 252] width 6 height 6
radio input "true"
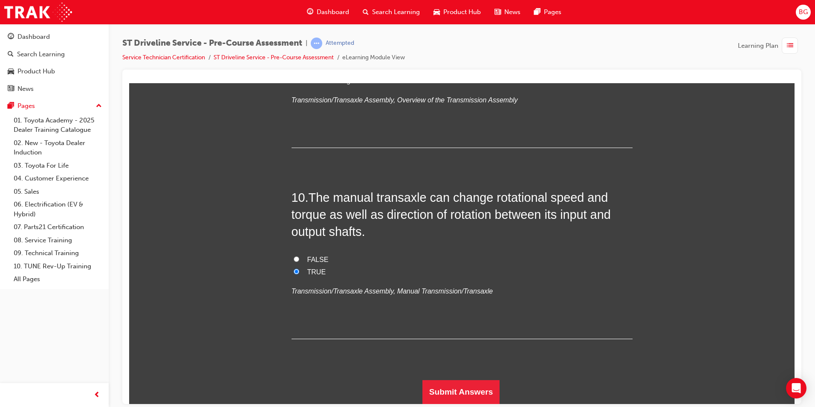
scroll to position [2893, 0]
click at [433, 388] on button "Submit Answers" at bounding box center [462, 392] width 78 height 24
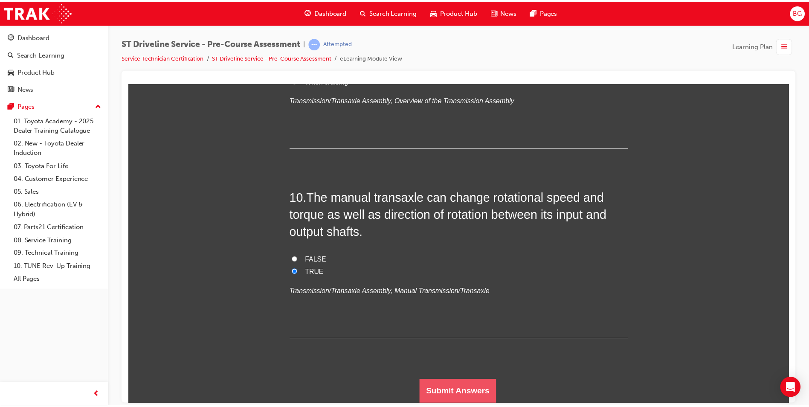
scroll to position [0, 0]
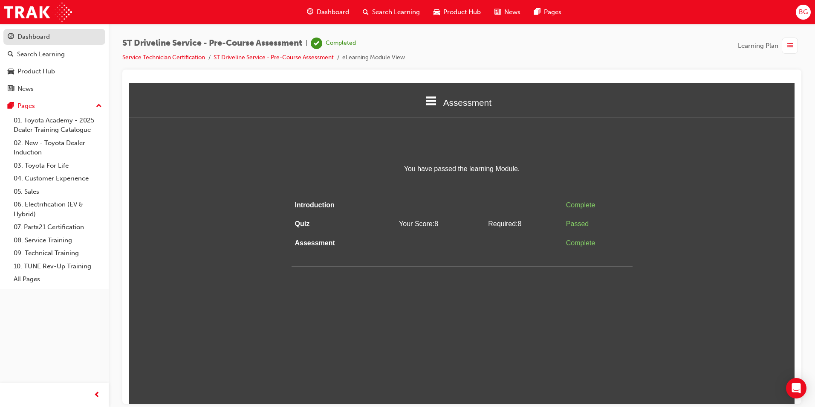
click at [50, 35] on div "Dashboard" at bounding box center [54, 37] width 93 height 11
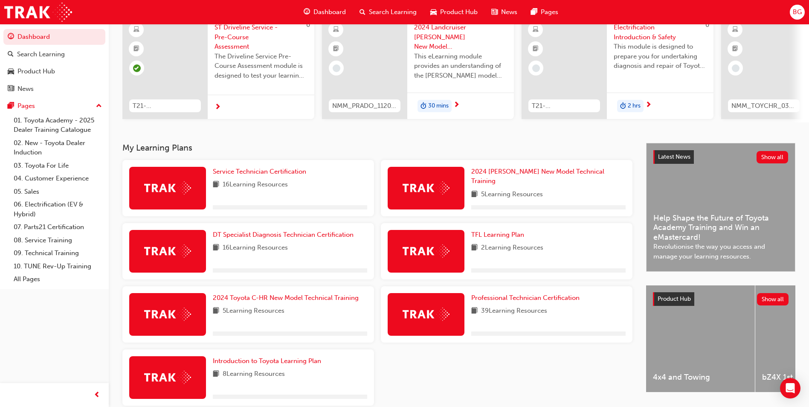
scroll to position [85, 0]
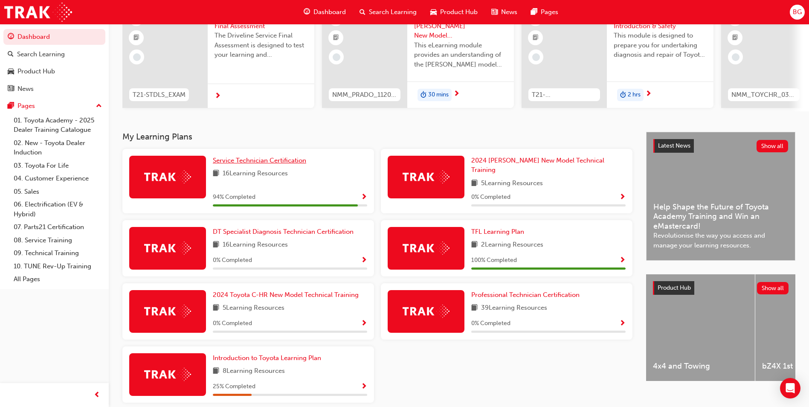
click at [283, 161] on span "Service Technician Certification" at bounding box center [259, 160] width 93 height 8
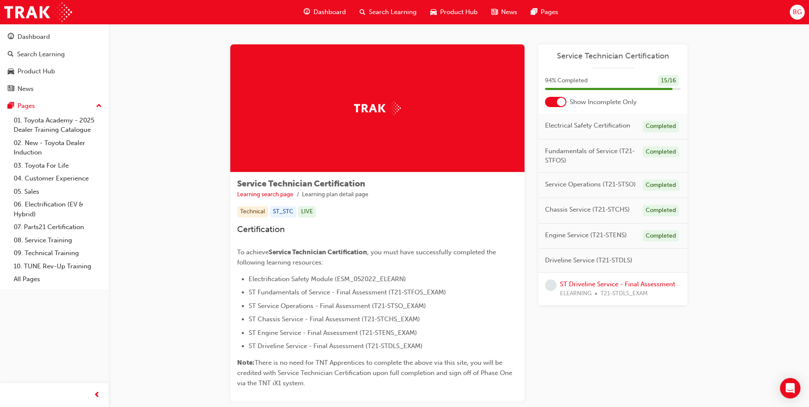
click at [800, 10] on span "BG" at bounding box center [797, 12] width 9 height 10
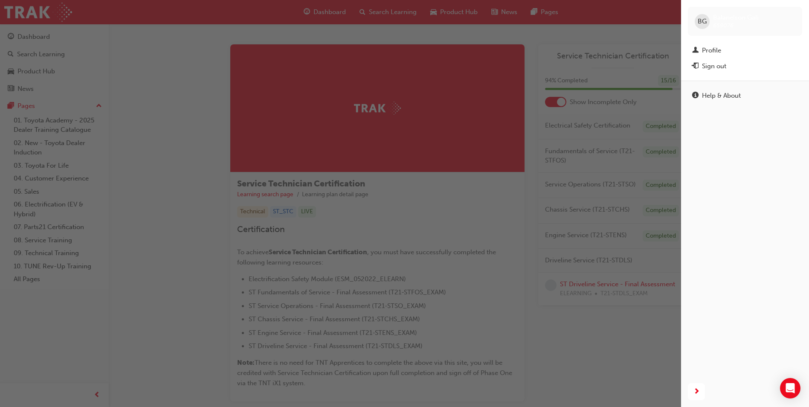
click at [650, 113] on div "button" at bounding box center [340, 203] width 681 height 407
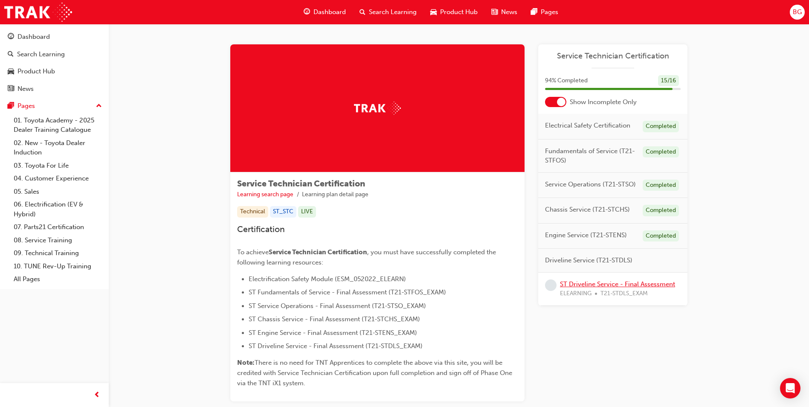
click at [622, 282] on link "ST Driveline Service - Final Assessment" at bounding box center [617, 284] width 115 height 8
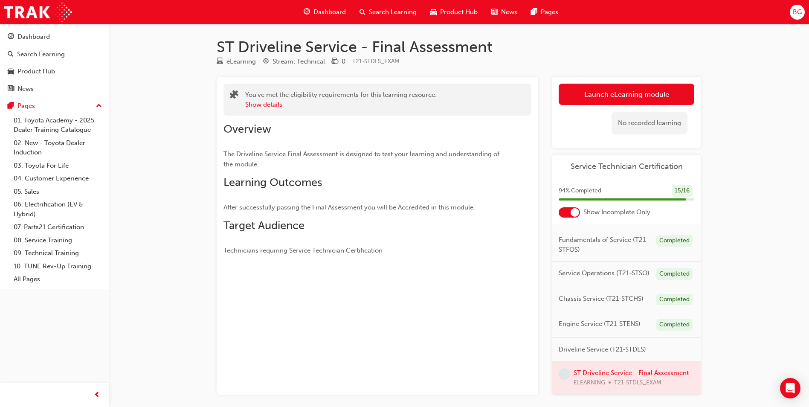
scroll to position [37, 0]
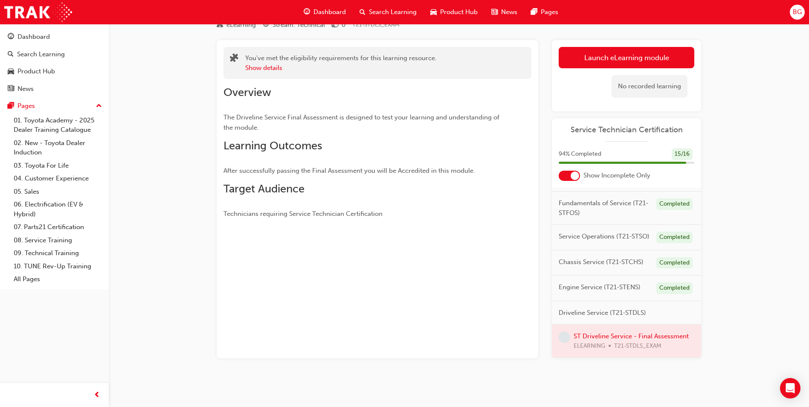
click at [602, 327] on div at bounding box center [626, 341] width 149 height 33
click at [601, 340] on div at bounding box center [626, 341] width 149 height 33
click at [632, 58] on link "Launch eLearning module" at bounding box center [627, 57] width 136 height 21
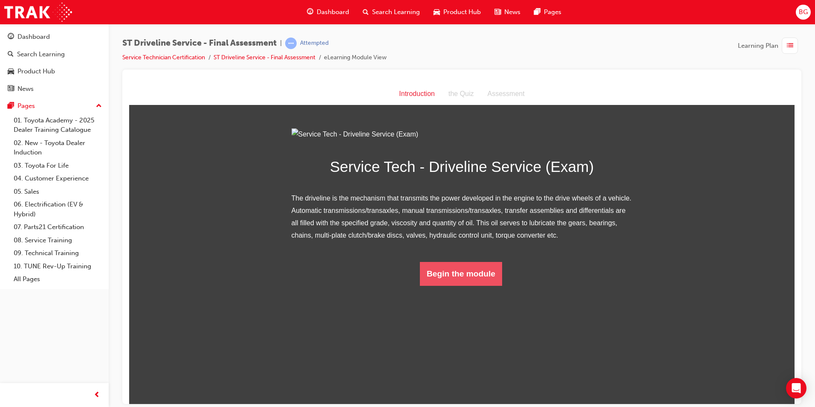
click at [448, 285] on button "Begin the module" at bounding box center [461, 273] width 82 height 24
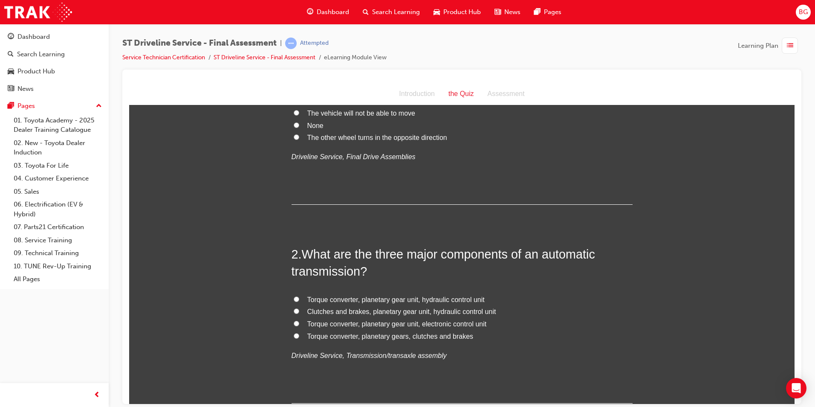
scroll to position [128, 0]
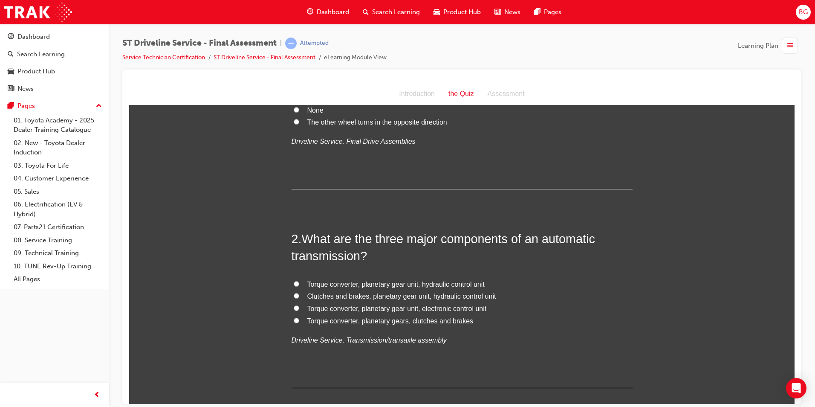
click at [295, 282] on input "Torque converter, planetary gear unit, hydraulic control unit" at bounding box center [297, 284] width 6 height 6
radio input "true"
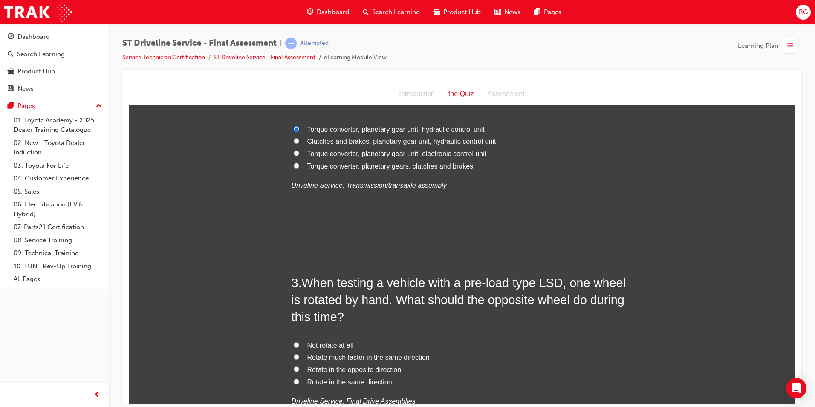
scroll to position [341, 0]
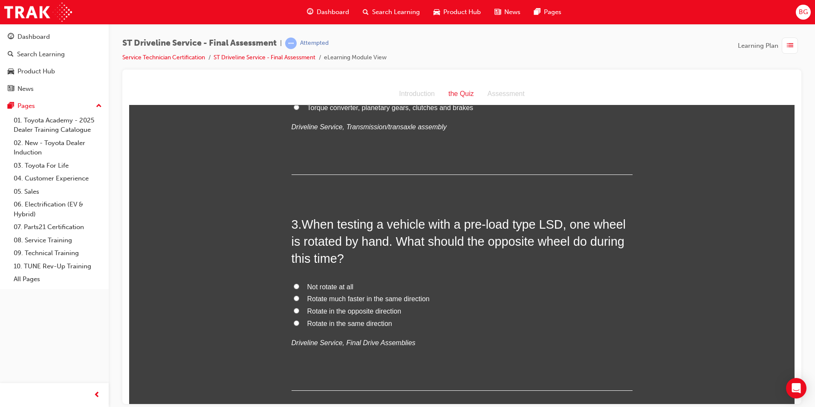
click at [294, 322] on input "Rotate in the same direction" at bounding box center [297, 323] width 6 height 6
radio input "true"
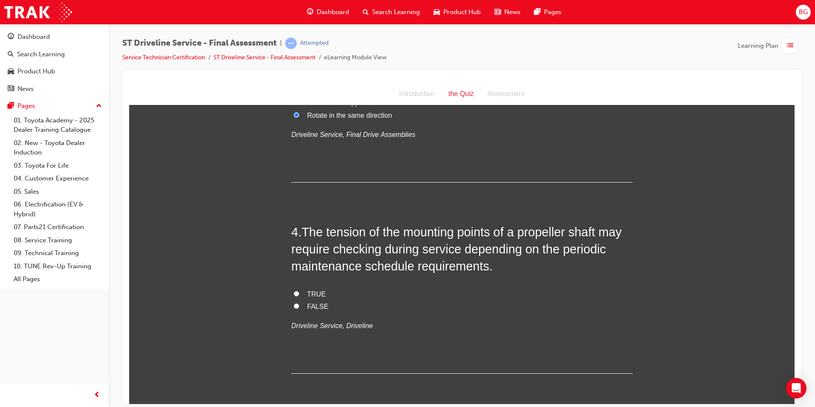
scroll to position [554, 0]
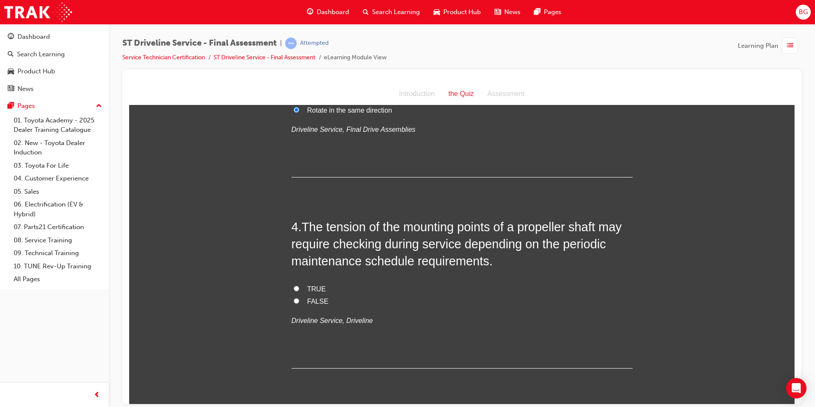
click at [292, 290] on label "TRUE" at bounding box center [462, 289] width 341 height 12
click at [294, 290] on input "TRUE" at bounding box center [297, 288] width 6 height 6
radio input "true"
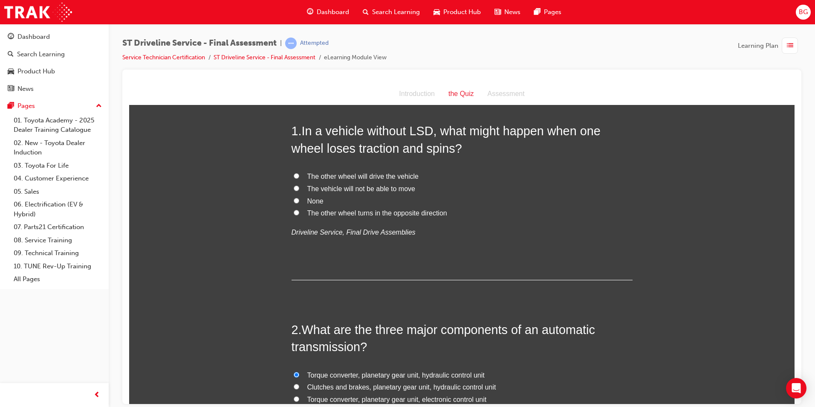
scroll to position [0, 0]
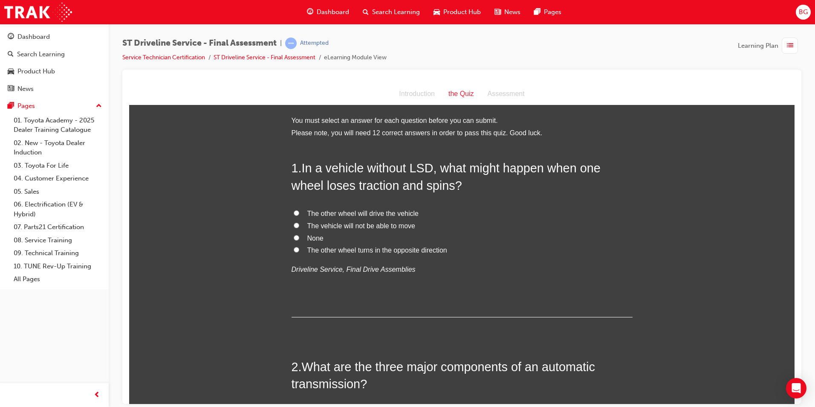
click at [295, 223] on input "The vehicle will not be able to move" at bounding box center [297, 225] width 6 height 6
radio input "true"
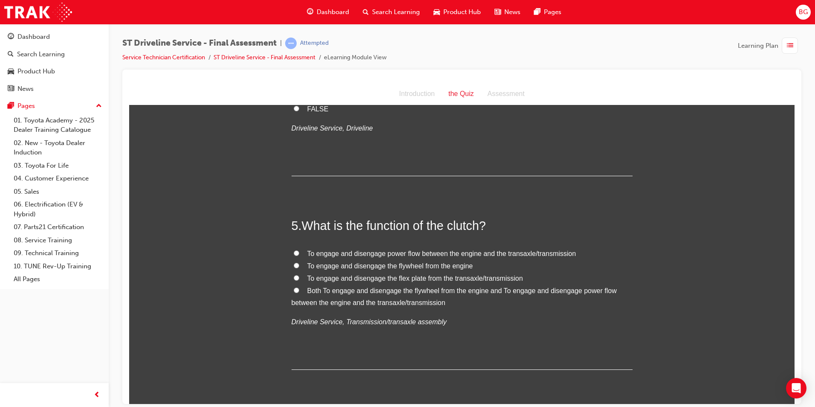
scroll to position [768, 0]
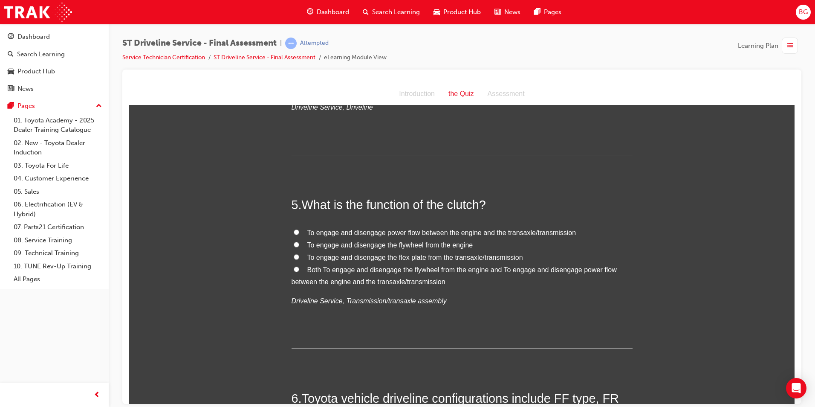
click at [292, 270] on label "Both To engage and disengage the flywheel from the engine and To engage and dis…" at bounding box center [462, 276] width 341 height 25
click at [294, 270] on input "Both To engage and disengage the flywheel from the engine and To engage and dis…" at bounding box center [297, 269] width 6 height 6
radio input "true"
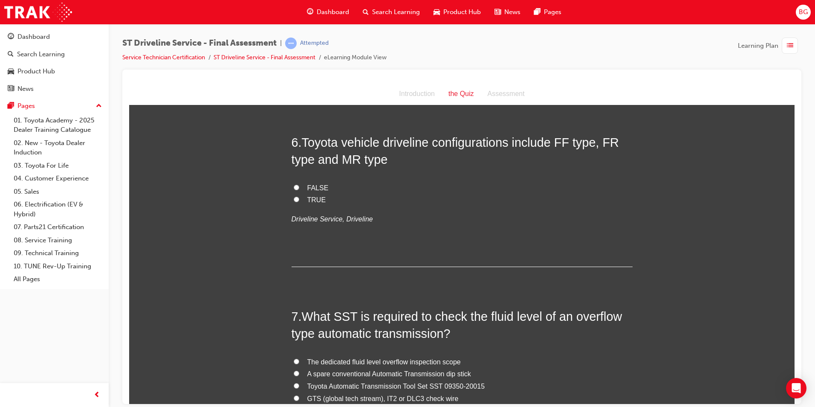
scroll to position [981, 0]
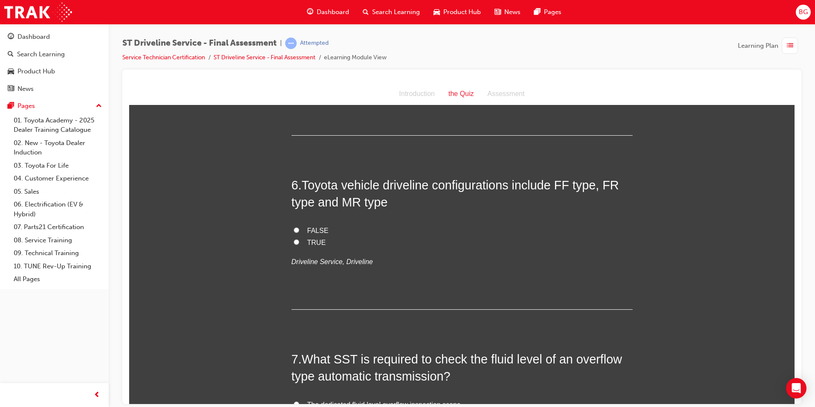
click at [294, 244] on input "TRUE" at bounding box center [297, 242] width 6 height 6
radio input "true"
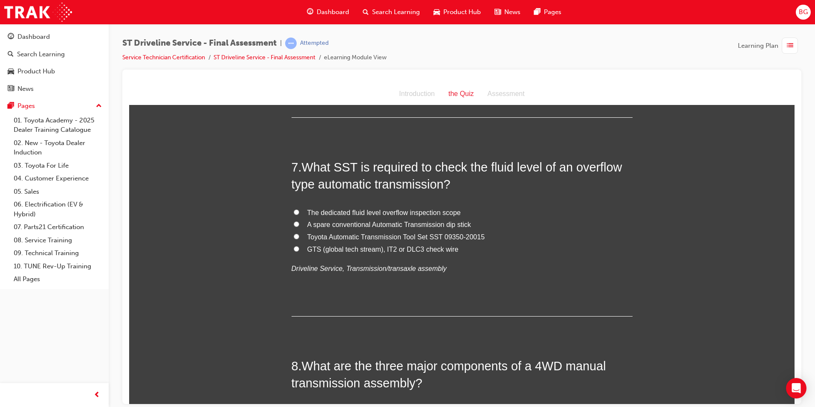
scroll to position [1194, 0]
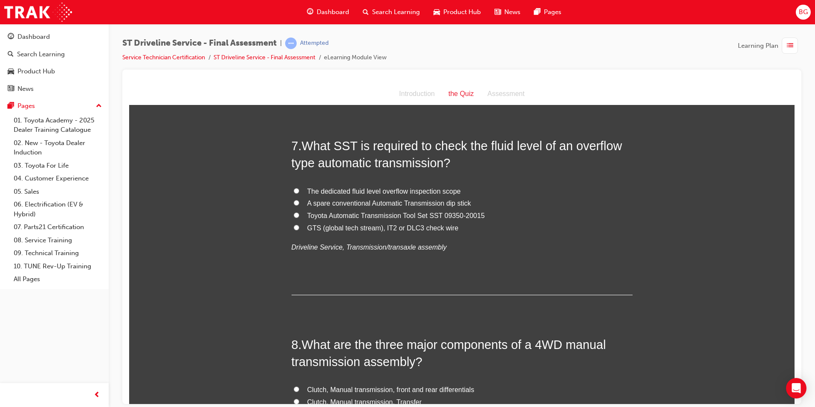
click at [297, 226] on label "GTS (global tech stream), IT2 or DLC3 check wire" at bounding box center [462, 228] width 341 height 12
click at [297, 226] on input "GTS (global tech stream), IT2 or DLC3 check wire" at bounding box center [297, 227] width 6 height 6
radio input "true"
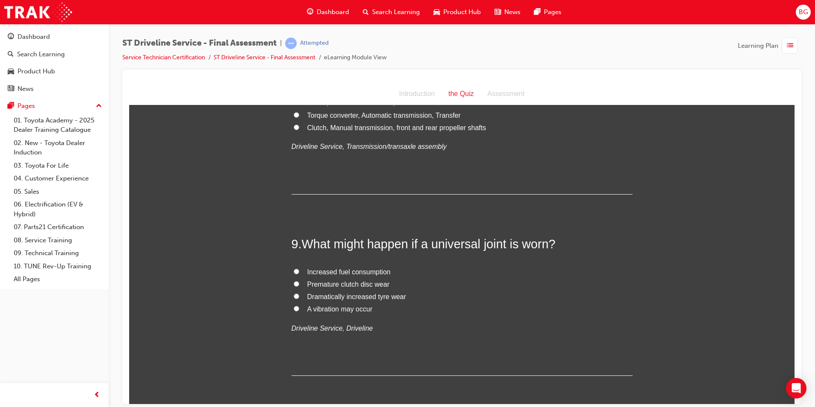
scroll to position [1535, 0]
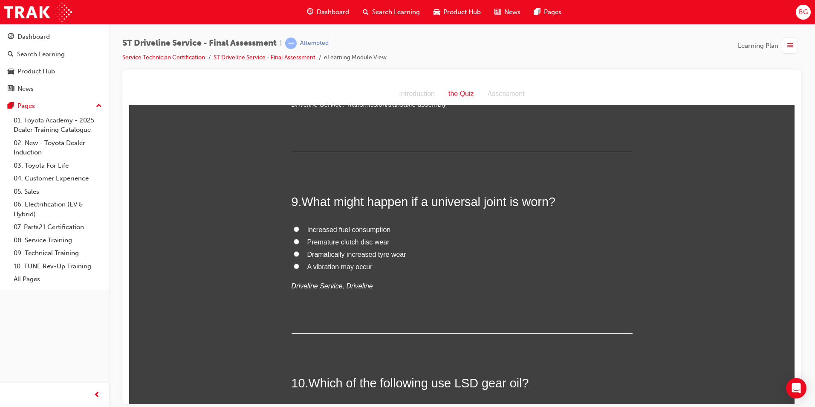
click at [292, 269] on label "A vibration may occur" at bounding box center [462, 267] width 341 height 12
click at [294, 269] on input "A vibration may occur" at bounding box center [297, 266] width 6 height 6
radio input "true"
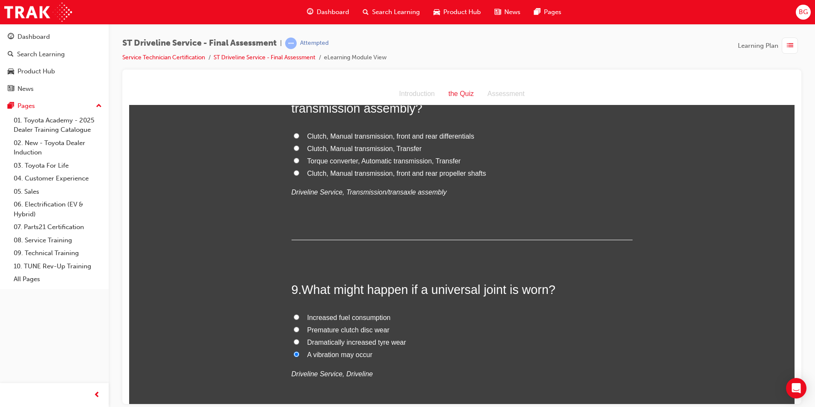
scroll to position [1407, 0]
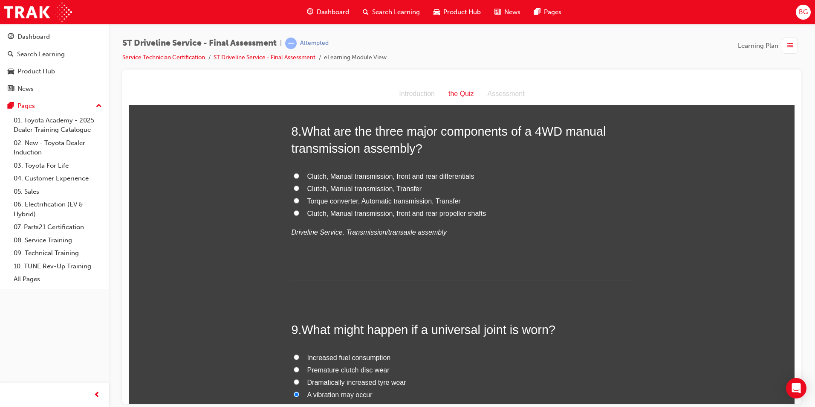
click at [298, 174] on label "Clutch, Manual transmission, front and rear differentials" at bounding box center [462, 176] width 341 height 12
click at [298, 174] on input "Clutch, Manual transmission, front and rear differentials" at bounding box center [297, 176] width 6 height 6
radio input "true"
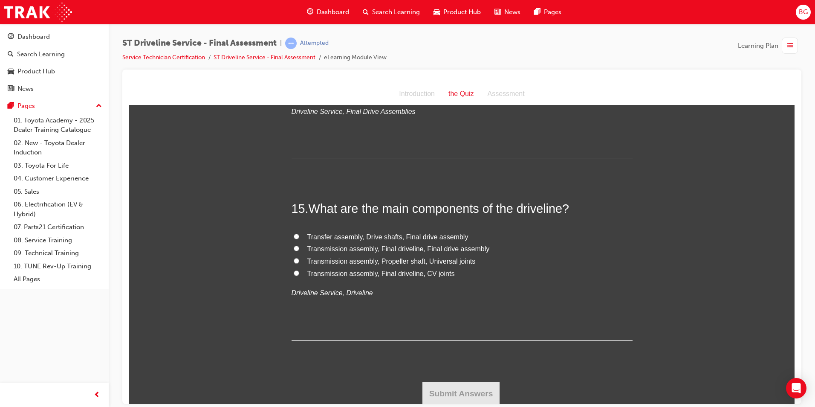
scroll to position [2664, 0]
click at [292, 235] on label "Transfer assembly, Drive shafts, Final drive assembly" at bounding box center [462, 235] width 341 height 12
click at [294, 235] on input "Transfer assembly, Drive shafts, Final drive assembly" at bounding box center [297, 235] width 6 height 6
radio input "true"
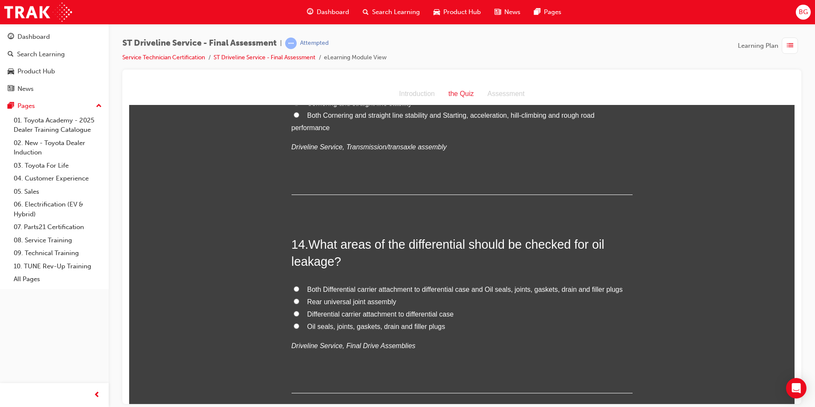
scroll to position [2408, 0]
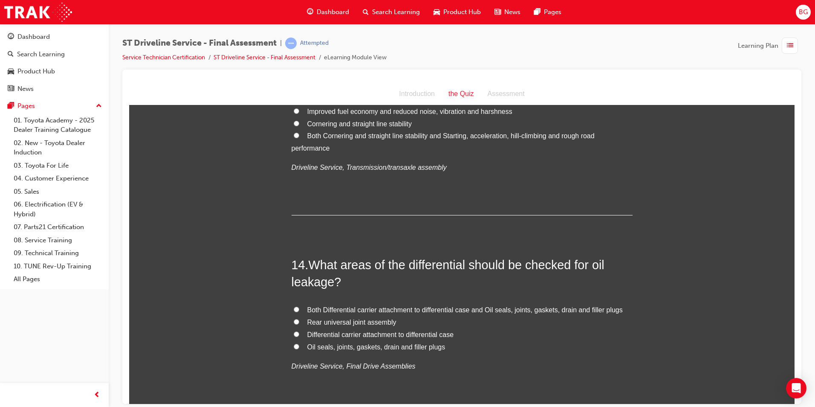
click at [294, 306] on input "Both Differential carrier attachment to differential case and Oil seals, joints…" at bounding box center [297, 309] width 6 height 6
radio input "true"
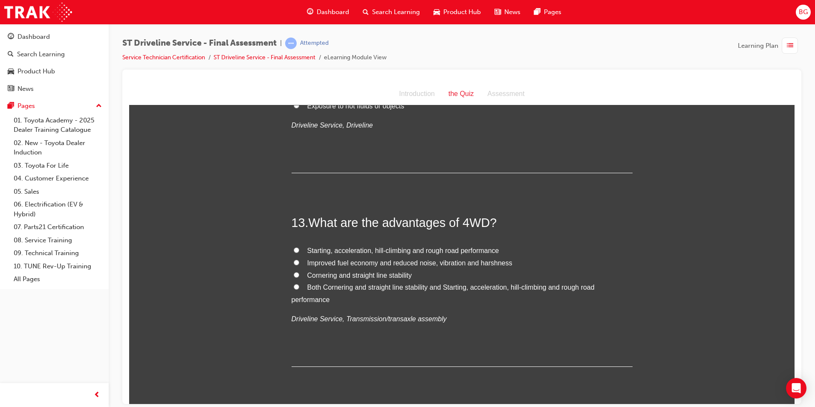
scroll to position [2238, 0]
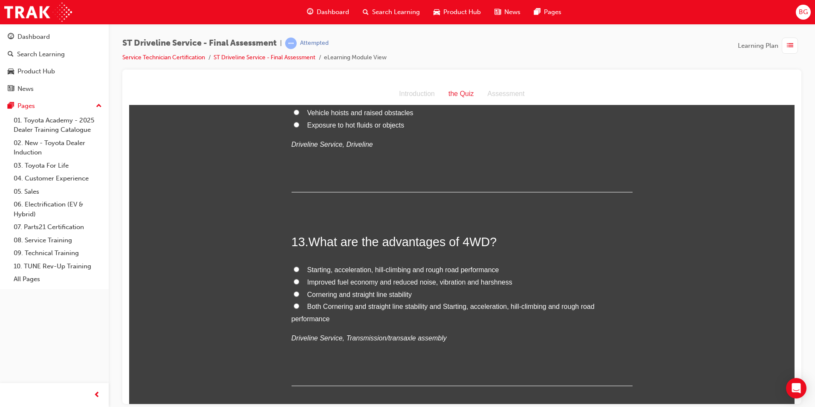
click at [296, 276] on label "Improved fuel economy and reduced noise, vibration and harshness" at bounding box center [462, 282] width 341 height 12
click at [296, 278] on input "Improved fuel economy and reduced noise, vibration and harshness" at bounding box center [297, 281] width 6 height 6
radio input "true"
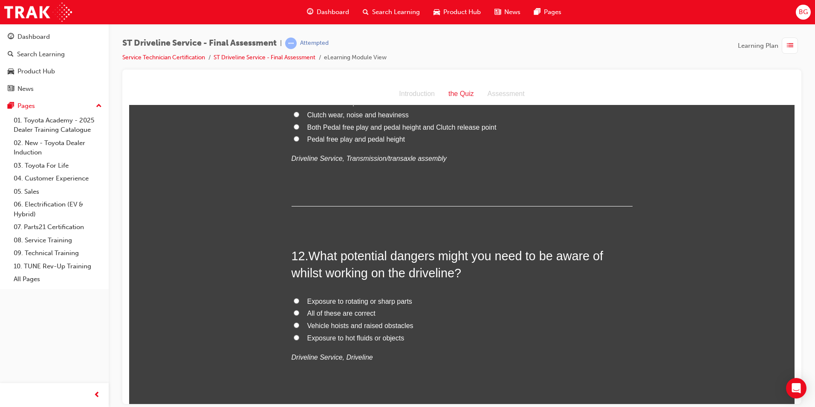
scroll to position [2025, 0]
click at [296, 312] on input "All of these are correct" at bounding box center [297, 313] width 6 height 6
radio input "true"
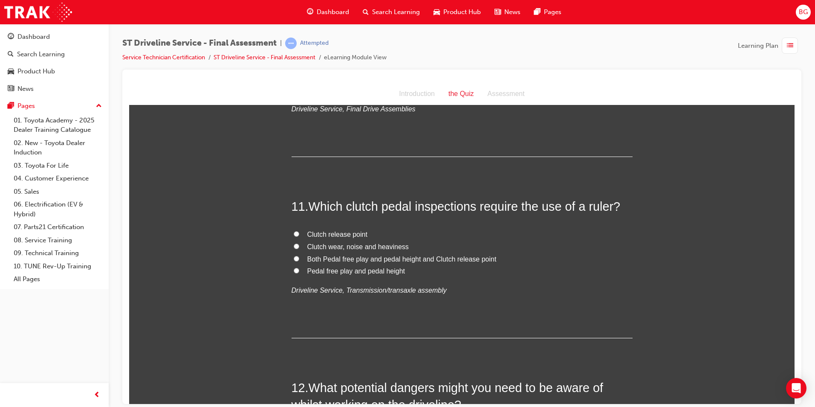
scroll to position [1854, 0]
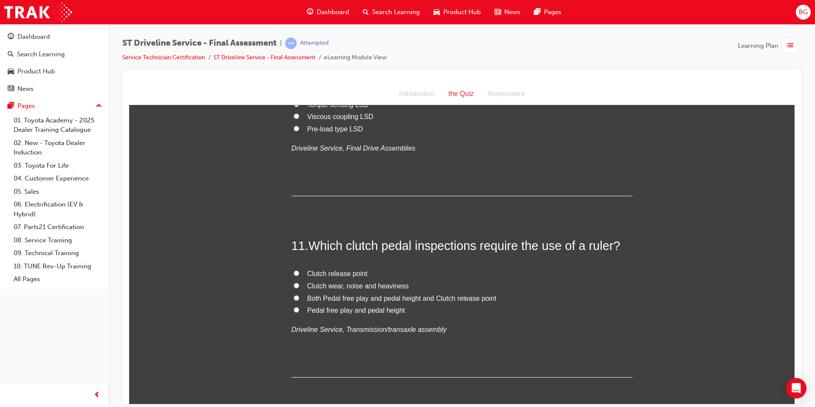
click at [294, 295] on input "Both Pedal free play and pedal height and Clutch release point" at bounding box center [297, 298] width 6 height 6
radio input "true"
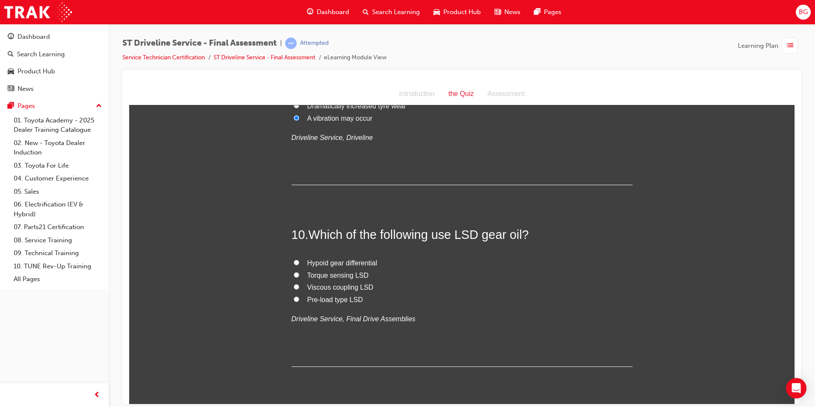
scroll to position [1641, 0]
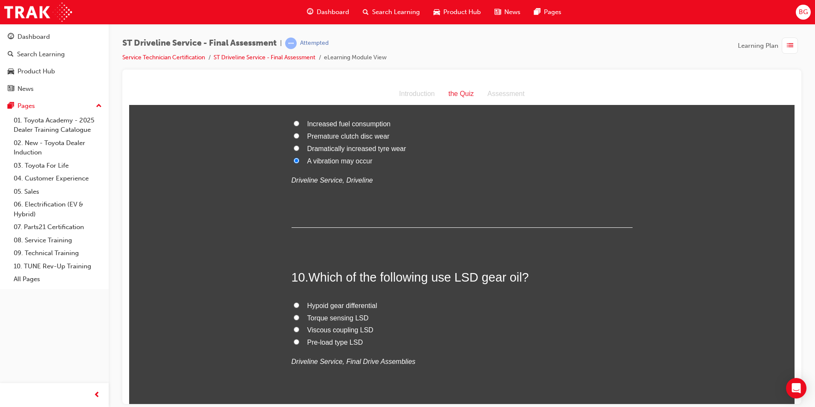
click at [293, 345] on label "Pre-load type LSD" at bounding box center [462, 342] width 341 height 12
click at [294, 344] on input "Pre-load type LSD" at bounding box center [297, 342] width 6 height 6
radio input "true"
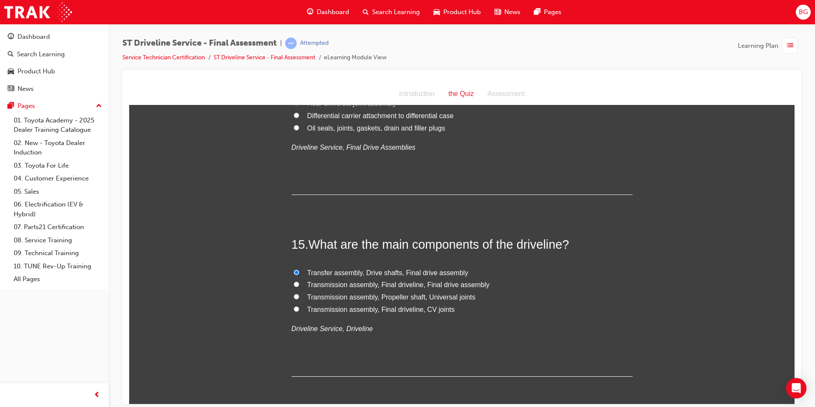
scroll to position [2664, 0]
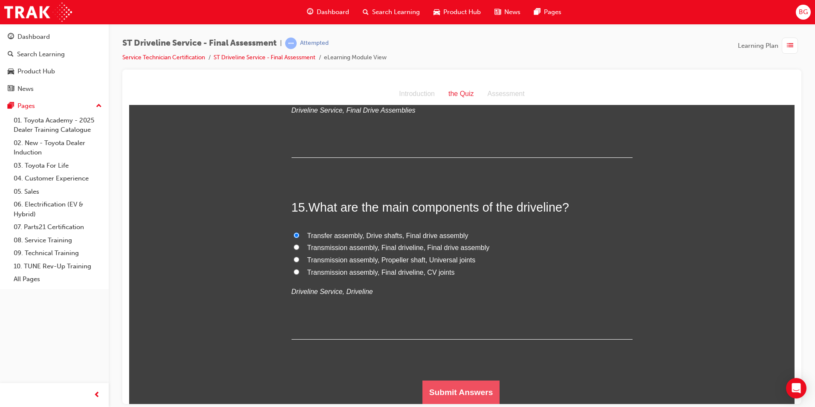
click at [425, 389] on button "Submit Answers" at bounding box center [462, 392] width 78 height 24
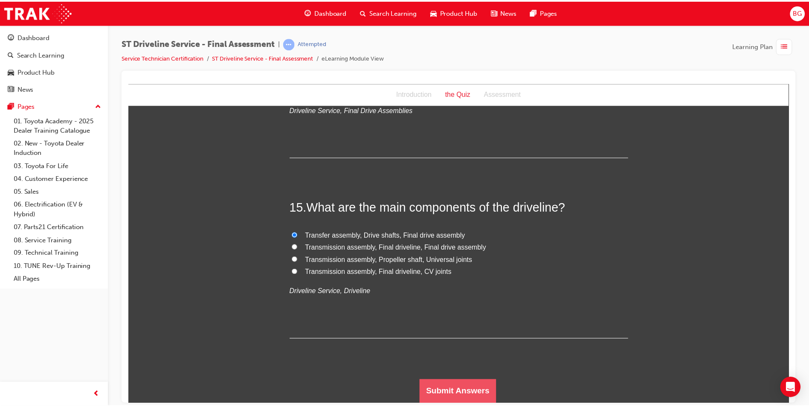
scroll to position [0, 0]
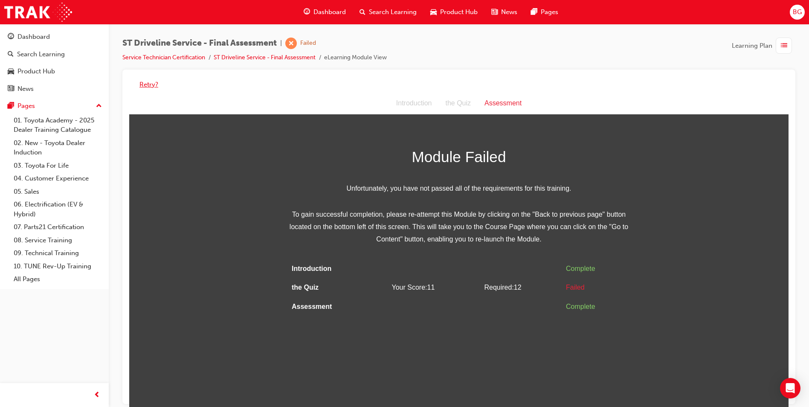
click at [148, 85] on button "Retry?" at bounding box center [148, 85] width 19 height 10
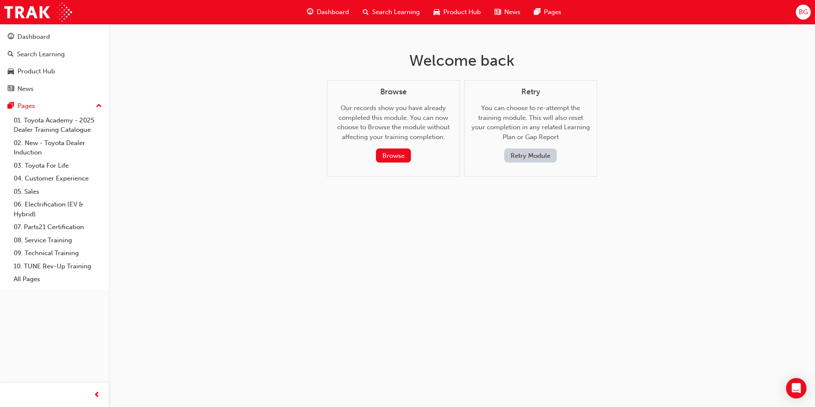
click at [537, 156] on button "Retry Module" at bounding box center [530, 155] width 52 height 14
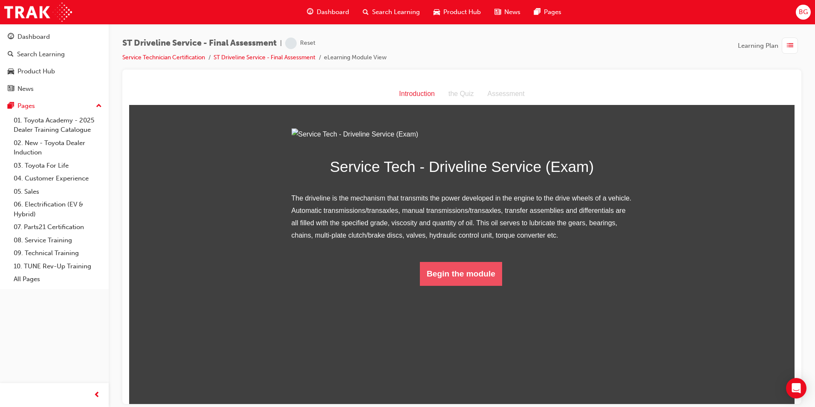
click at [470, 285] on button "Begin the module" at bounding box center [461, 273] width 82 height 24
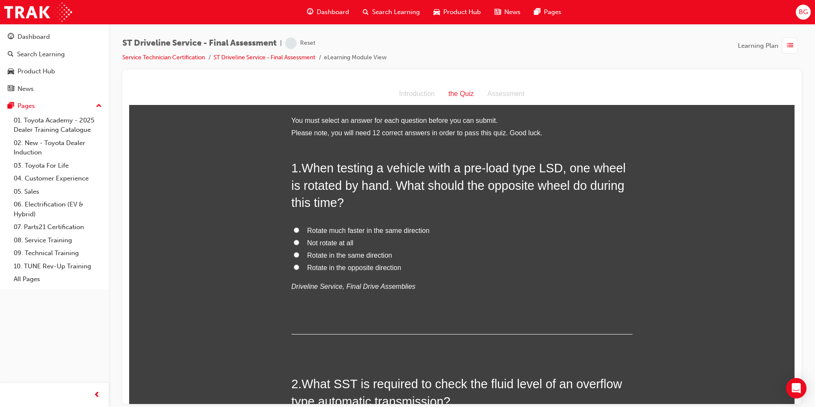
scroll to position [43, 0]
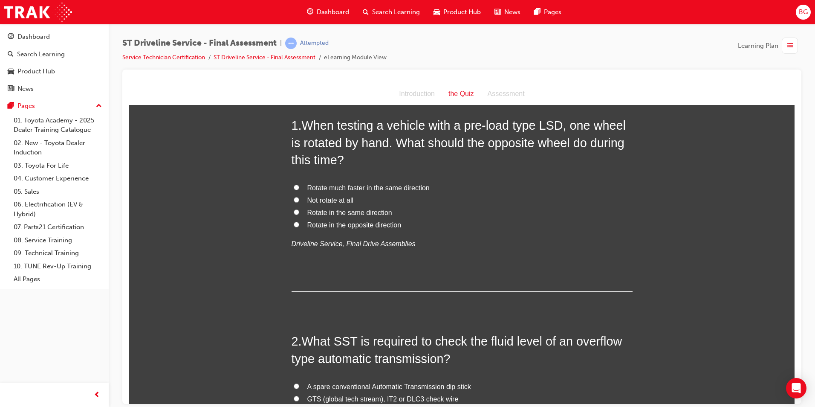
click at [294, 210] on input "Rotate in the same direction" at bounding box center [297, 212] width 6 height 6
radio input "true"
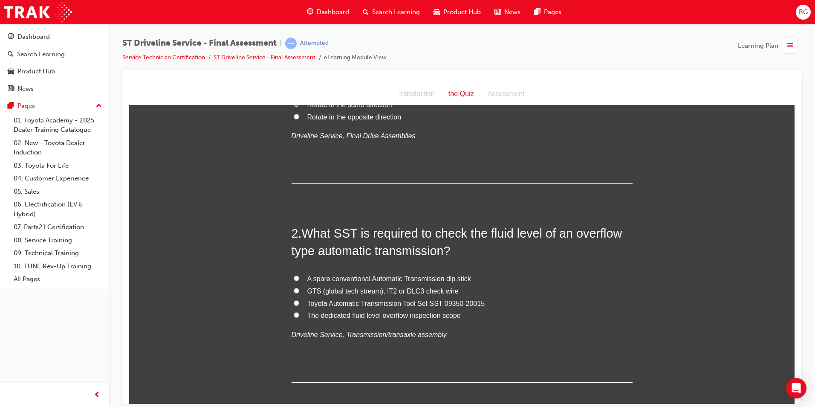
scroll to position [171, 0]
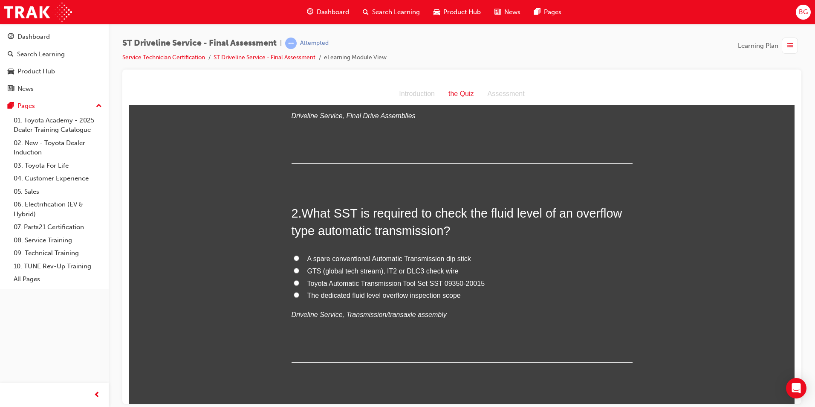
click at [294, 269] on input "GTS (global tech stream), IT2 or DLC3 check wire" at bounding box center [297, 270] width 6 height 6
radio input "true"
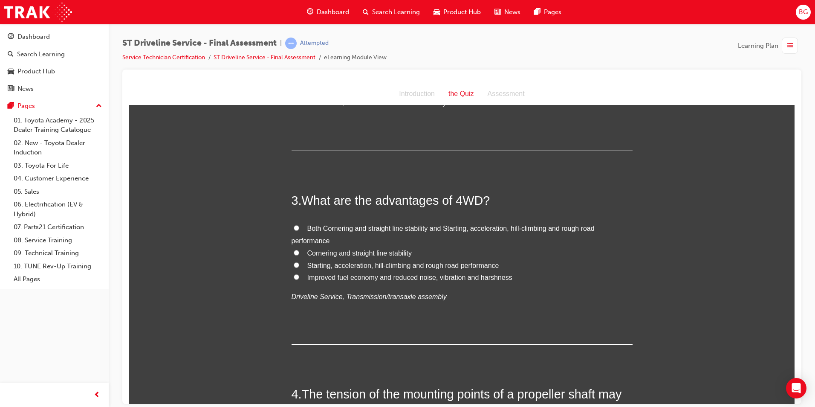
scroll to position [384, 0]
click at [297, 276] on label "Improved fuel economy and reduced noise, vibration and harshness" at bounding box center [462, 276] width 341 height 12
click at [297, 276] on input "Improved fuel economy and reduced noise, vibration and harshness" at bounding box center [297, 275] width 6 height 6
radio input "true"
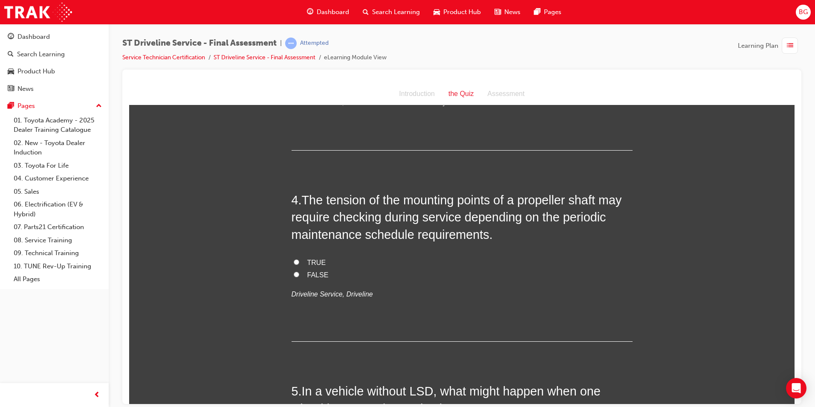
scroll to position [597, 0]
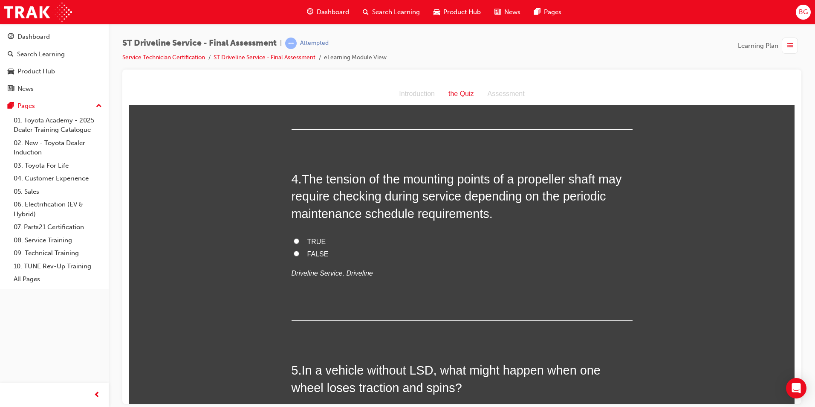
click at [294, 239] on input "TRUE" at bounding box center [297, 241] width 6 height 6
radio input "true"
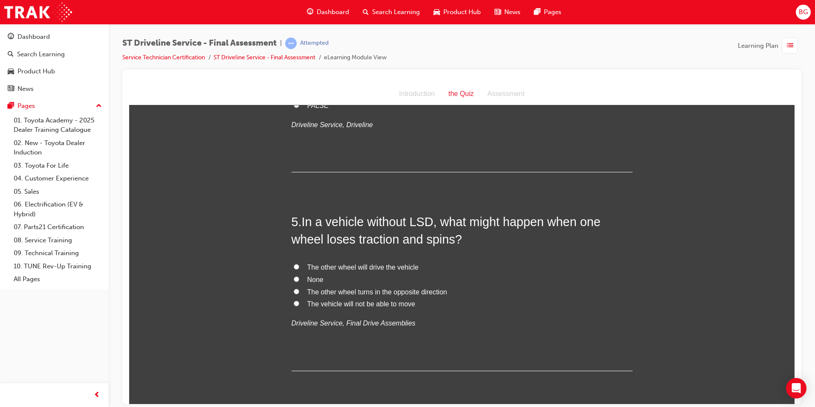
scroll to position [768, 0]
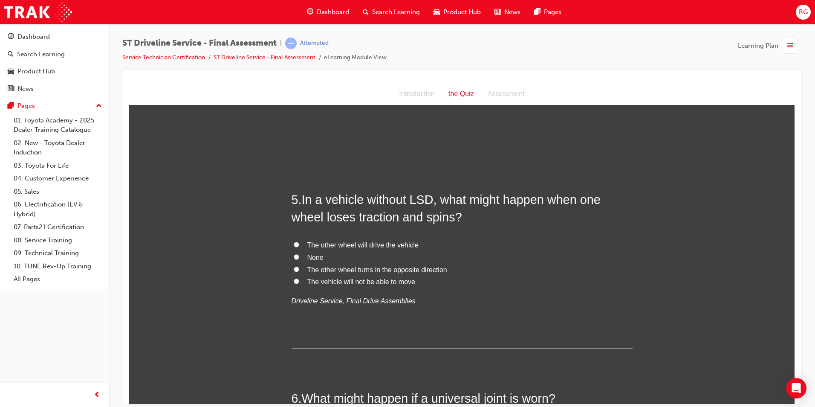
click at [296, 279] on input "The vehicle will not be able to move" at bounding box center [297, 281] width 6 height 6
radio input "true"
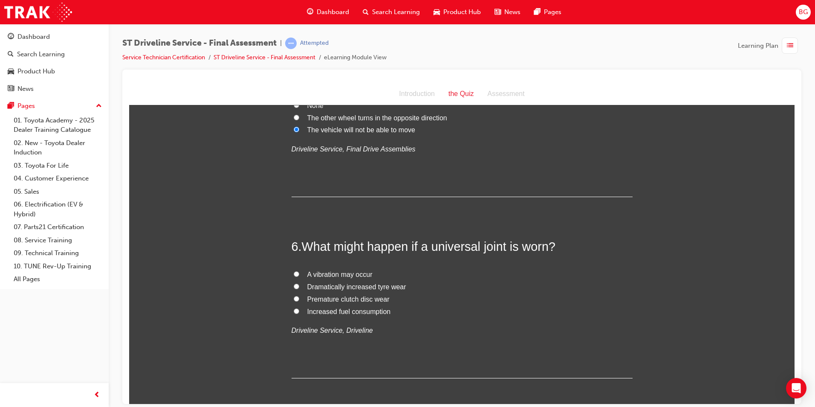
scroll to position [938, 0]
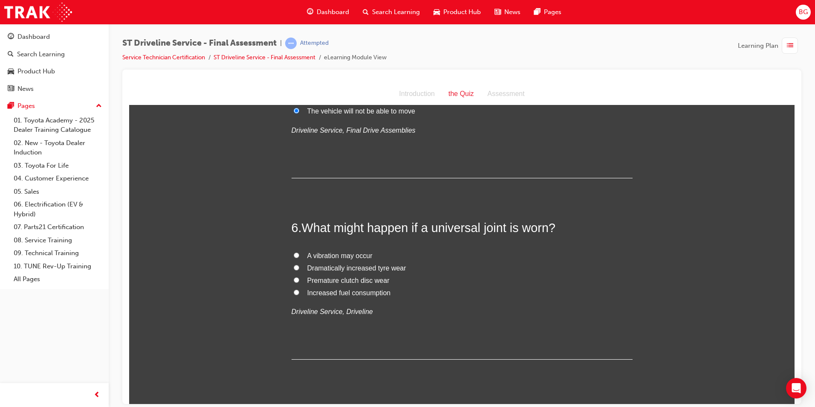
click at [300, 256] on label "A vibration may occur" at bounding box center [462, 255] width 341 height 12
click at [299, 256] on input "A vibration may occur" at bounding box center [297, 255] width 6 height 6
radio input "true"
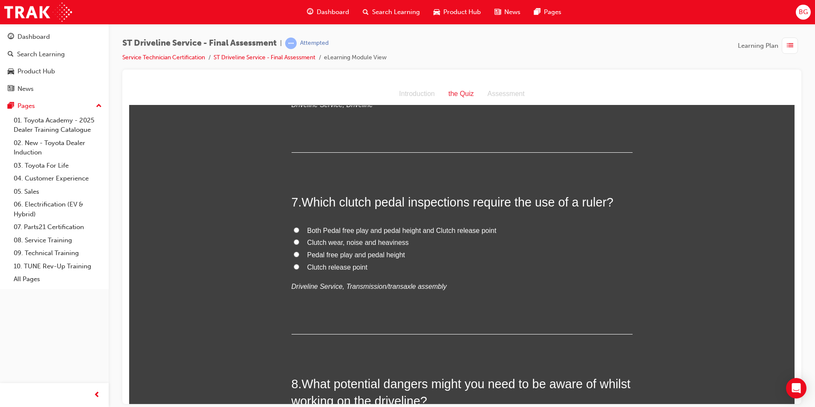
scroll to position [1194, 0]
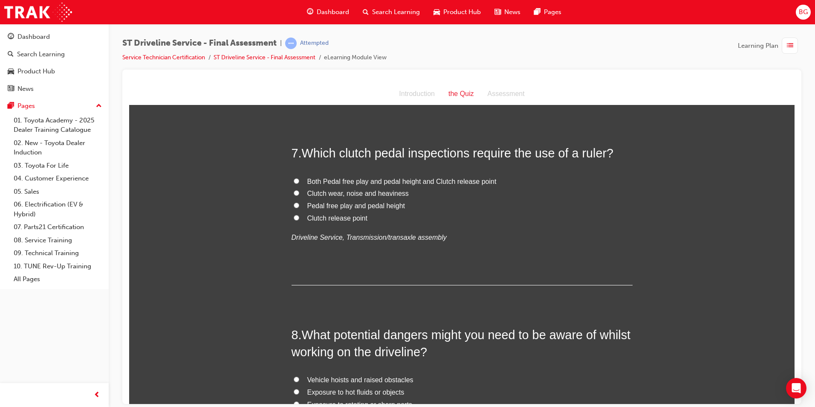
click at [297, 180] on label "Both Pedal free play and pedal height and Clutch release point" at bounding box center [462, 181] width 341 height 12
click at [297, 180] on input "Both Pedal free play and pedal height and Clutch release point" at bounding box center [297, 181] width 6 height 6
radio input "true"
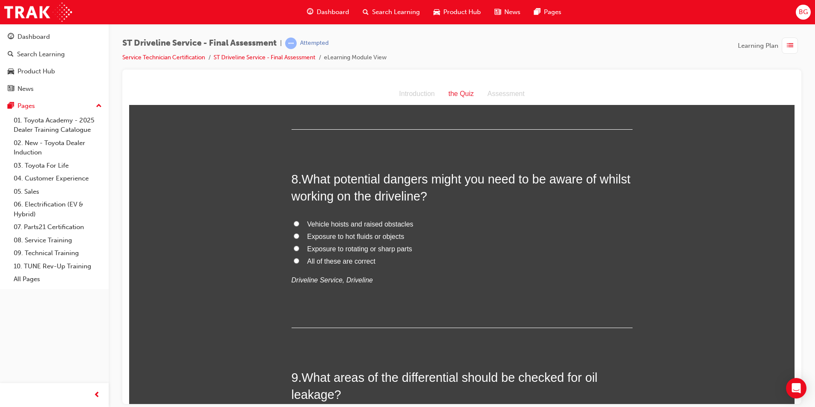
scroll to position [1365, 0]
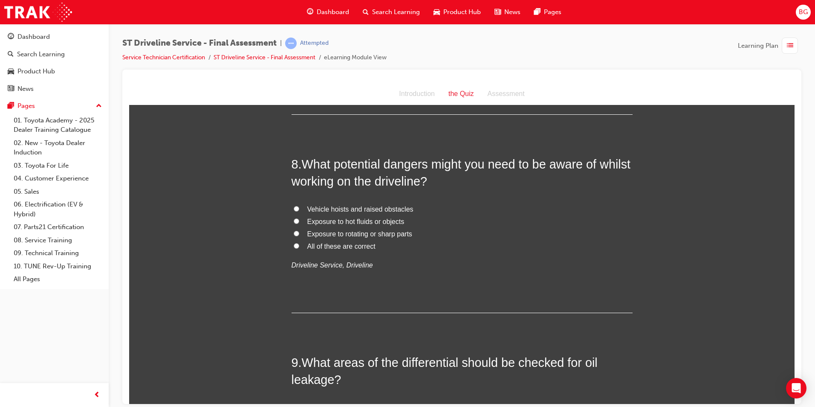
click at [294, 245] on input "All of these are correct" at bounding box center [297, 246] width 6 height 6
radio input "true"
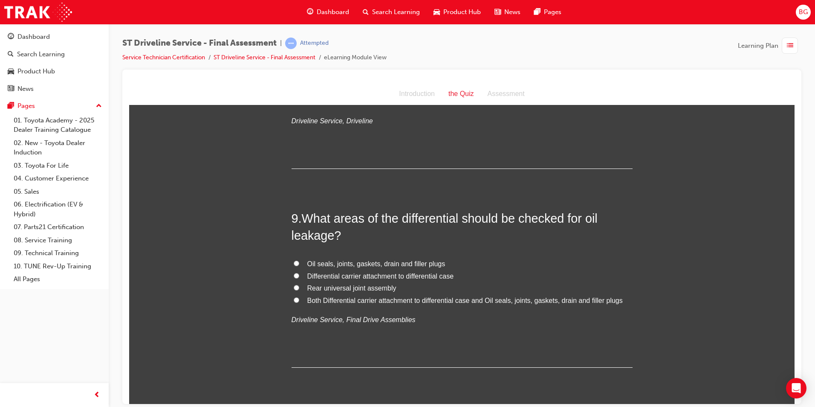
scroll to position [1535, 0]
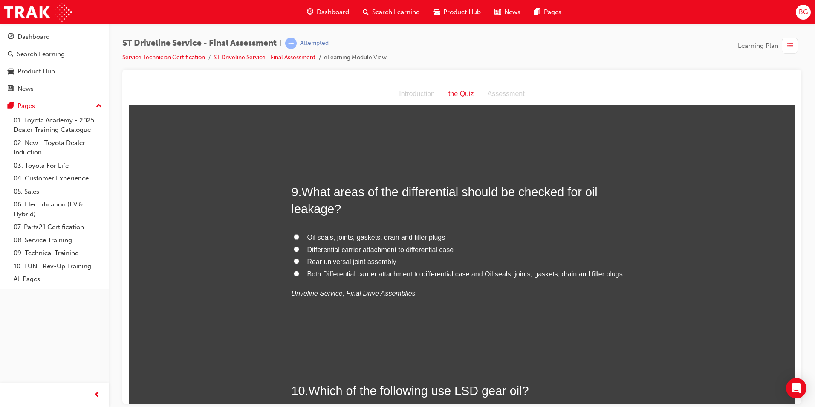
click at [294, 274] on input "Both Differential carrier attachment to differential case and Oil seals, joints…" at bounding box center [297, 273] width 6 height 6
radio input "true"
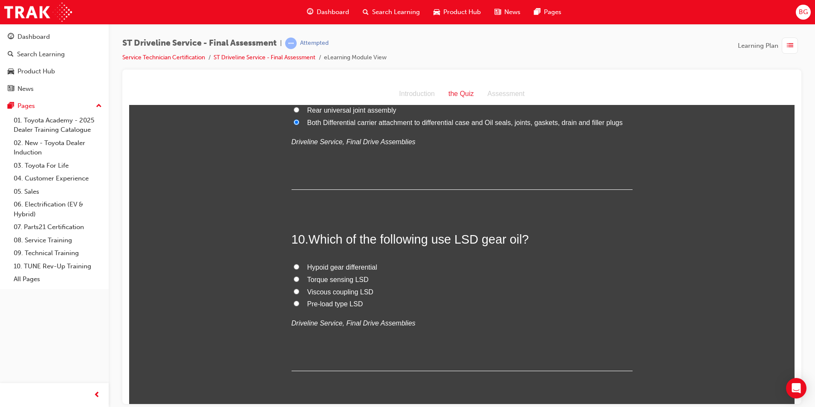
scroll to position [1706, 0]
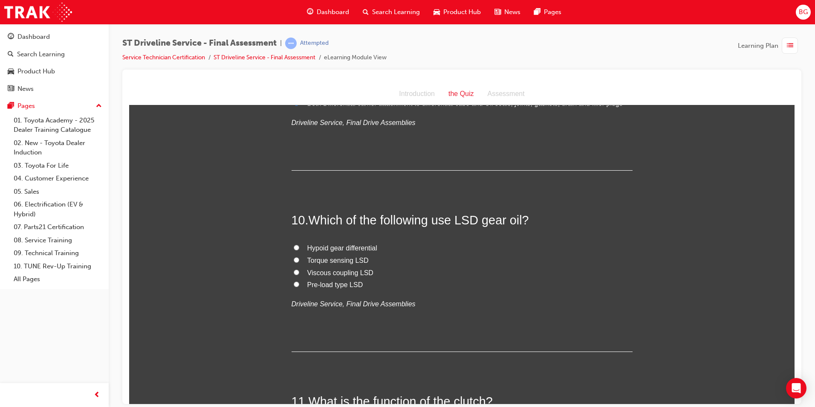
click at [294, 258] on input "Torque sensing LSD" at bounding box center [297, 260] width 6 height 6
radio input "true"
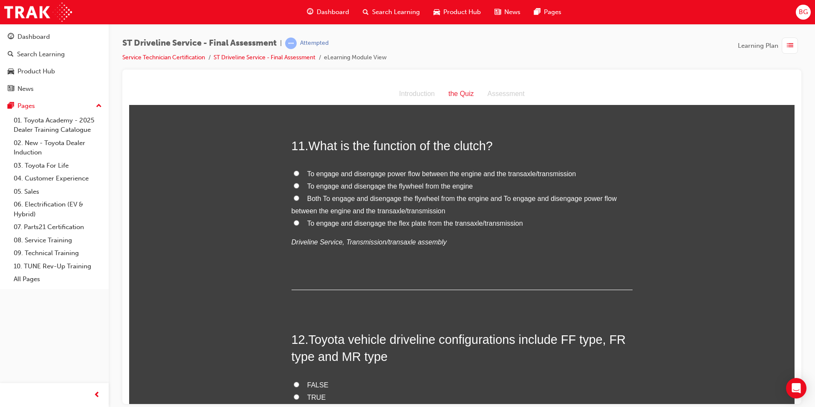
scroll to position [1962, 0]
click at [294, 199] on input "Both To engage and disengage the flywheel from the engine and To engage and dis…" at bounding box center [297, 197] width 6 height 6
radio input "true"
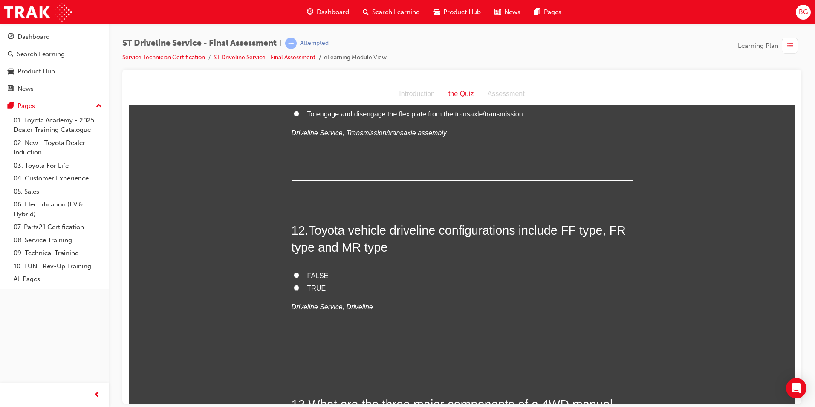
scroll to position [2090, 0]
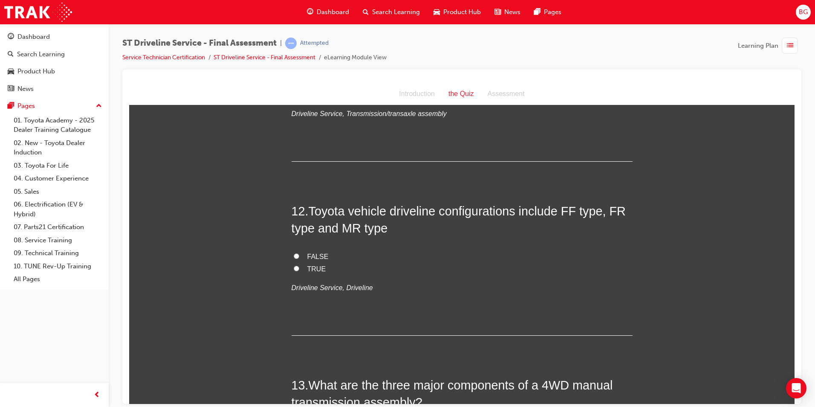
click at [294, 270] on input "TRUE" at bounding box center [297, 268] width 6 height 6
radio input "true"
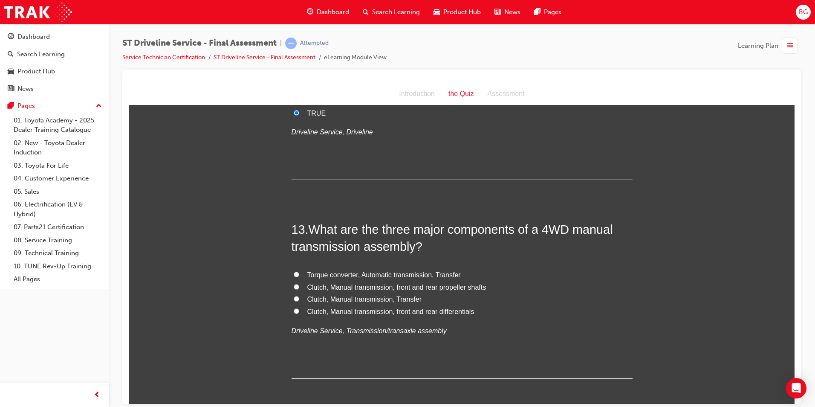
scroll to position [2260, 0]
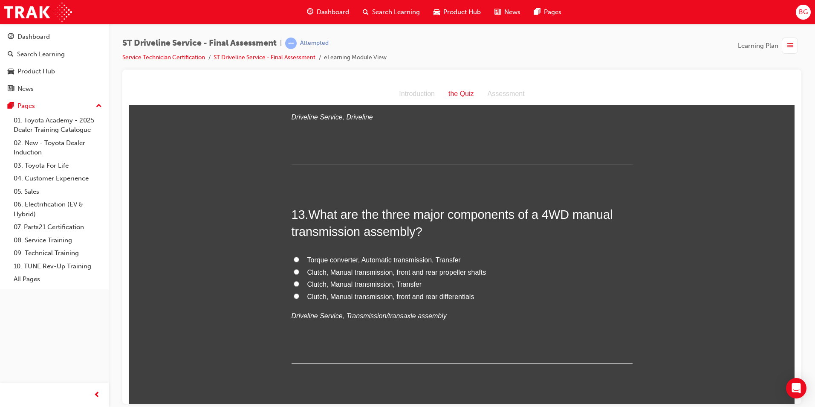
click at [299, 296] on label "Clutch, Manual transmission, front and rear differentials" at bounding box center [462, 296] width 341 height 12
click at [299, 296] on input "Clutch, Manual transmission, front and rear differentials" at bounding box center [297, 296] width 6 height 6
radio input "true"
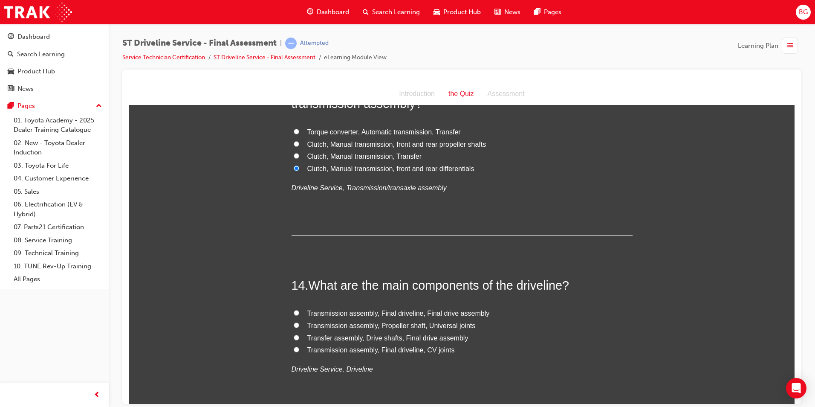
scroll to position [2431, 0]
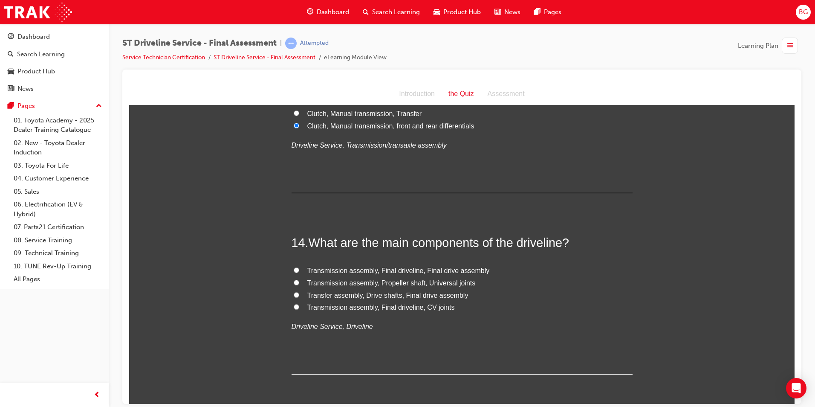
click at [298, 295] on label "Transfer assembly, Drive shafts, Final drive assembly" at bounding box center [462, 295] width 341 height 12
click at [298, 295] on input "Transfer assembly, Drive shafts, Final drive assembly" at bounding box center [297, 295] width 6 height 6
radio input "true"
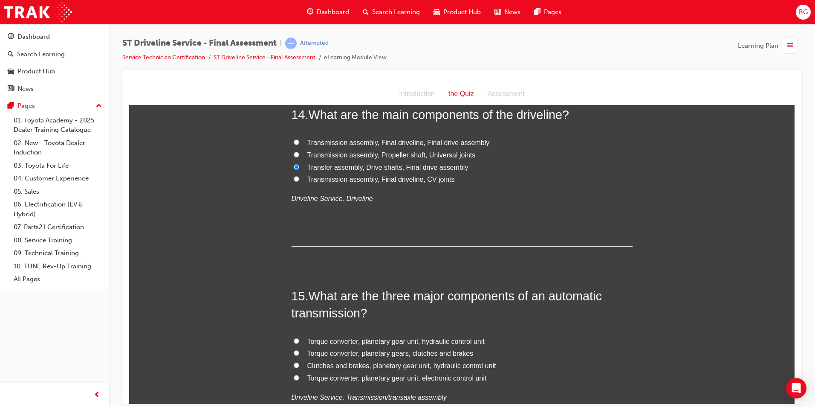
scroll to position [2601, 0]
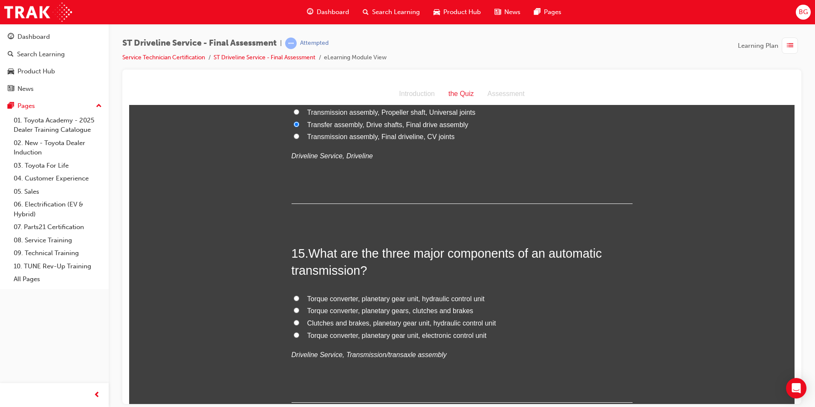
click at [294, 299] on input "Torque converter, planetary gear unit, hydraulic control unit" at bounding box center [297, 298] width 6 height 6
radio input "true"
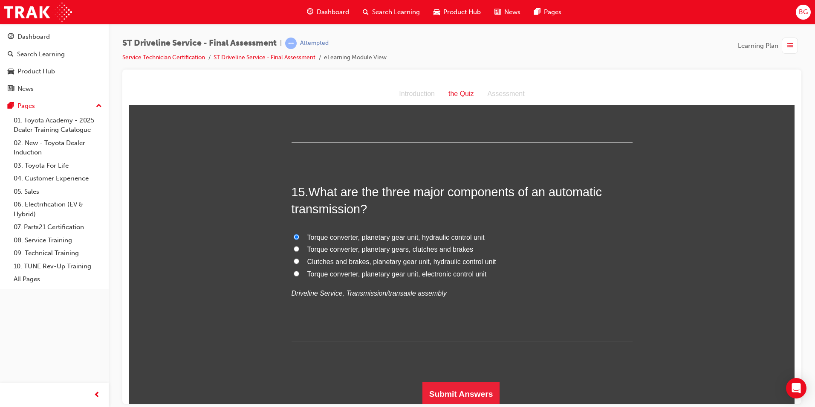
scroll to position [2664, 0]
click at [469, 393] on button "Submit Answers" at bounding box center [462, 392] width 78 height 24
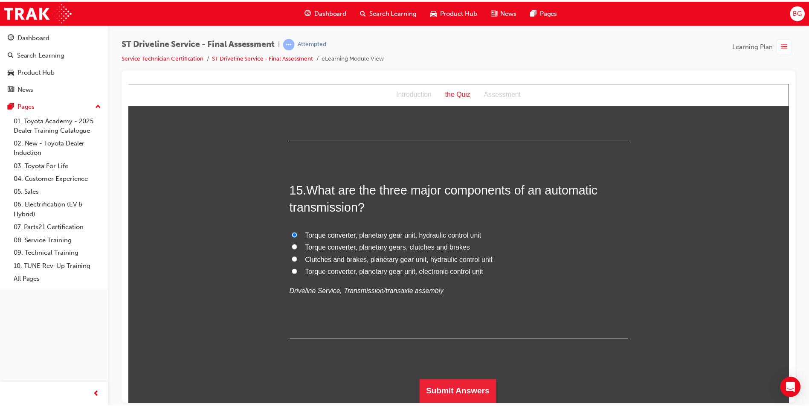
scroll to position [0, 0]
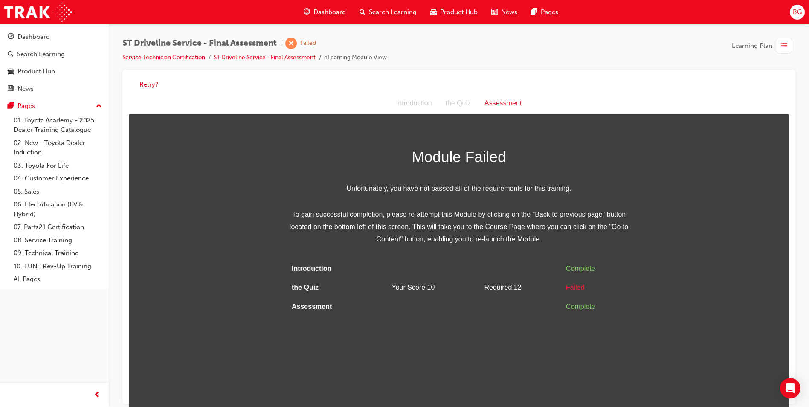
click at [797, 11] on span "BG" at bounding box center [797, 12] width 9 height 10
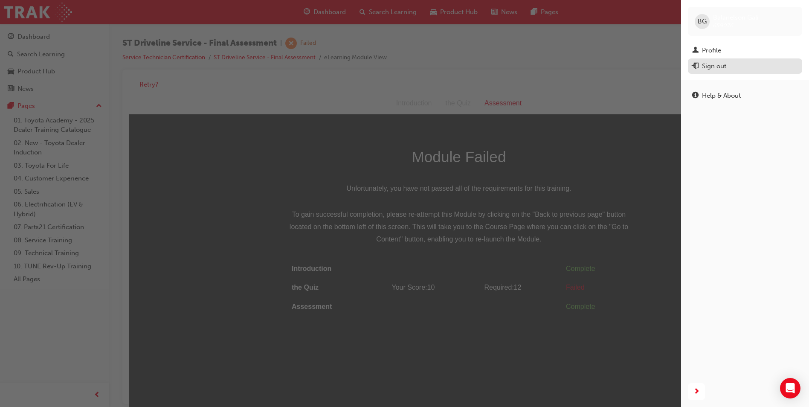
click at [711, 65] on div "Sign out" at bounding box center [714, 66] width 24 height 10
